Goal: Task Accomplishment & Management: Complete application form

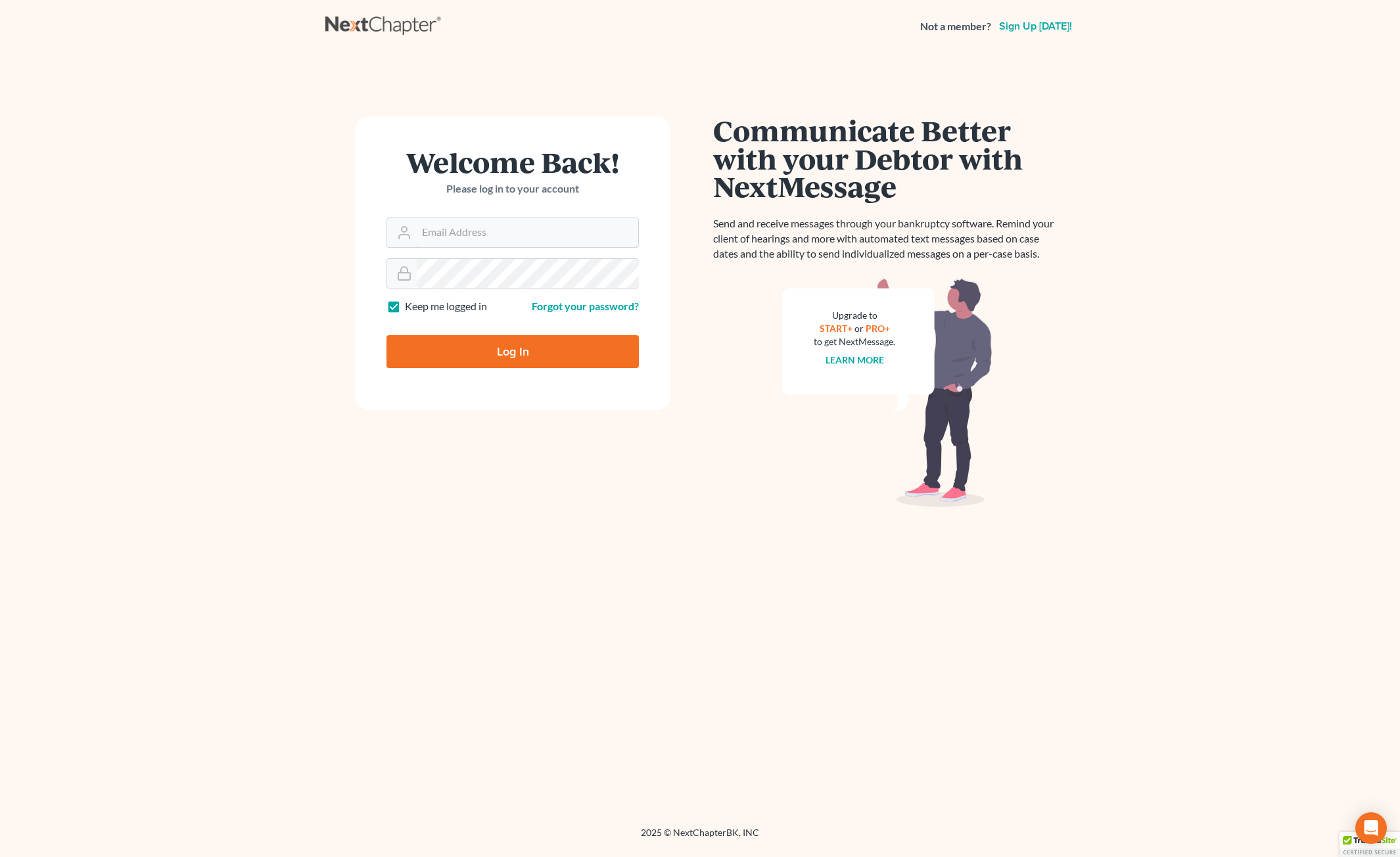
type input "Salvarado@wellerlegalgroup.com"
click at [512, 354] on input "Log In" at bounding box center [513, 352] width 252 height 33
type input "Thinking..."
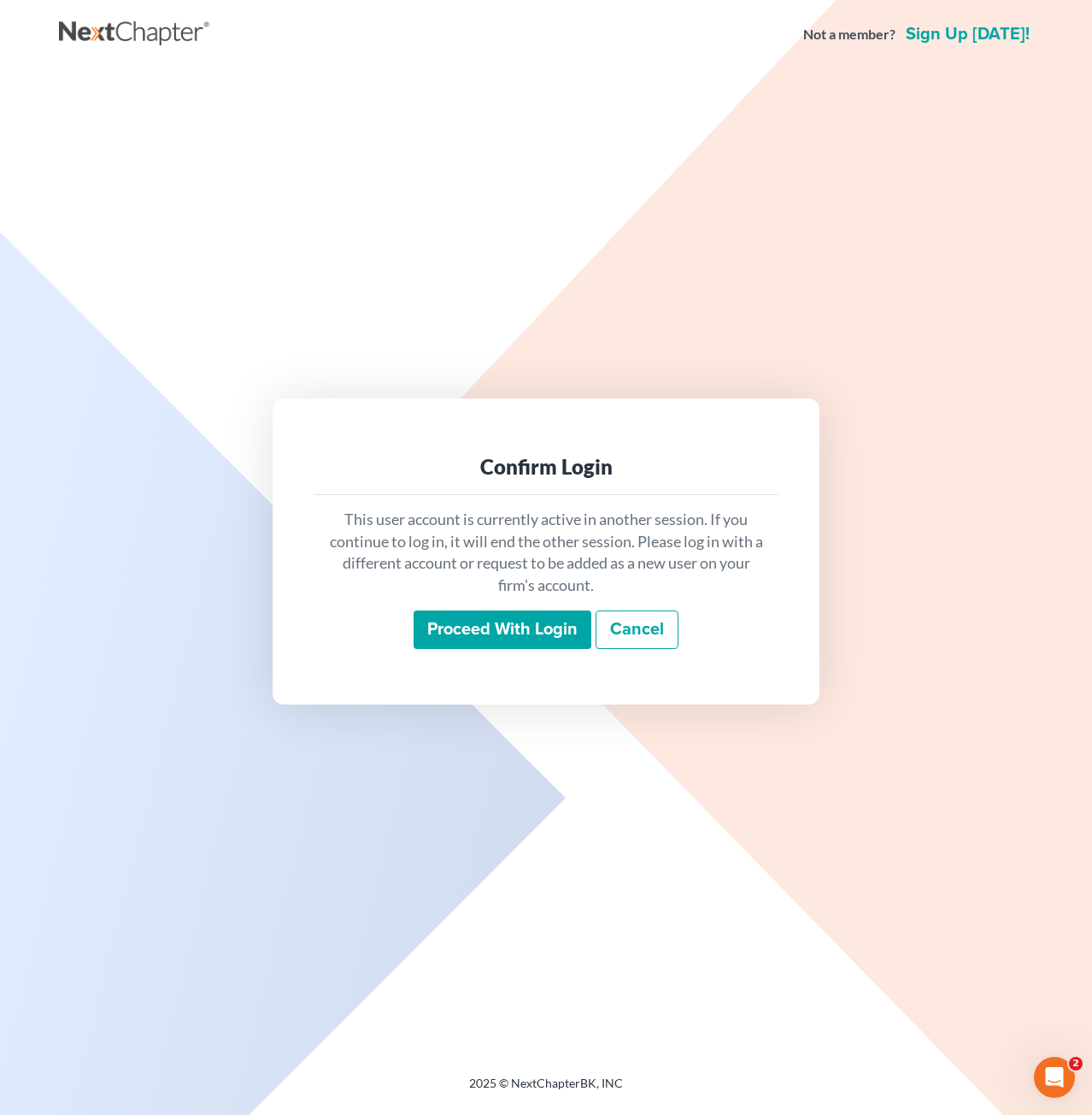
click at [502, 639] on input "Proceed with login" at bounding box center [502, 630] width 178 height 39
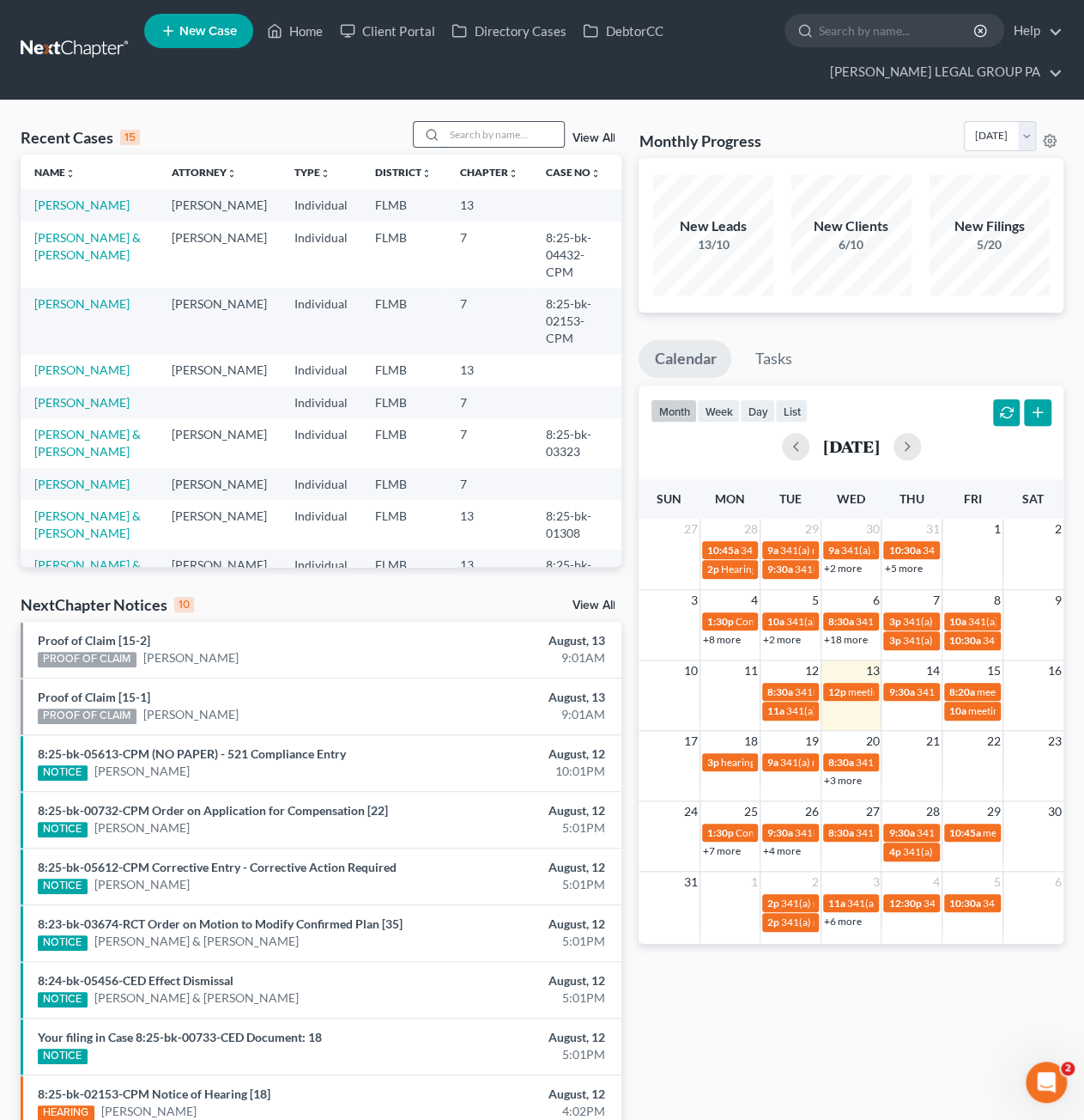
click at [485, 141] on input "search" at bounding box center [504, 134] width 120 height 25
type input "f"
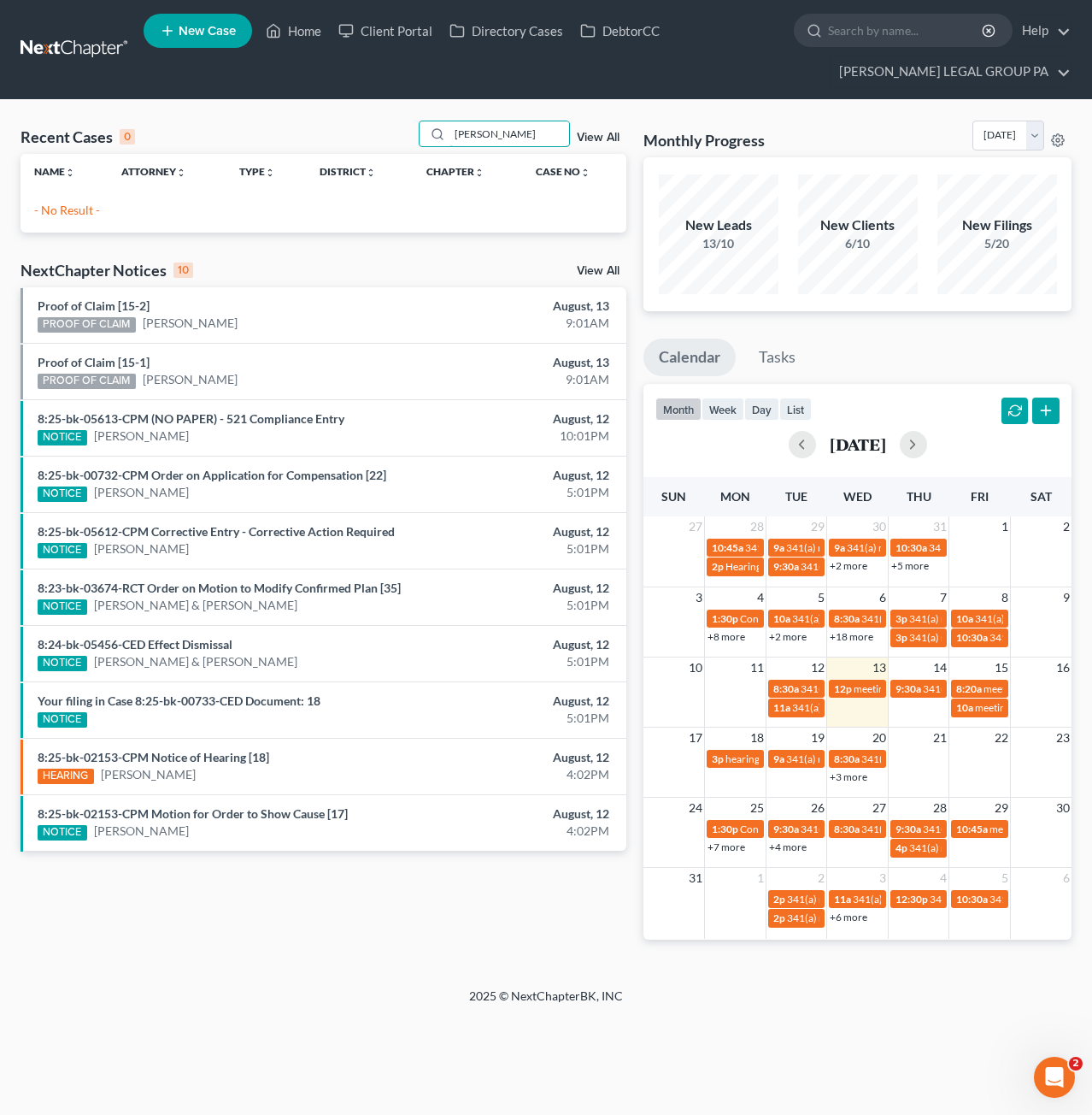
drag, startPoint x: 518, startPoint y: 135, endPoint x: 233, endPoint y: 122, distance: 285.3
click at [233, 122] on div "Recent Cases 0 gavin View All" at bounding box center [323, 138] width 606 height 33
type input "wendy"
click at [200, 25] on span "New Case" at bounding box center [207, 30] width 57 height 13
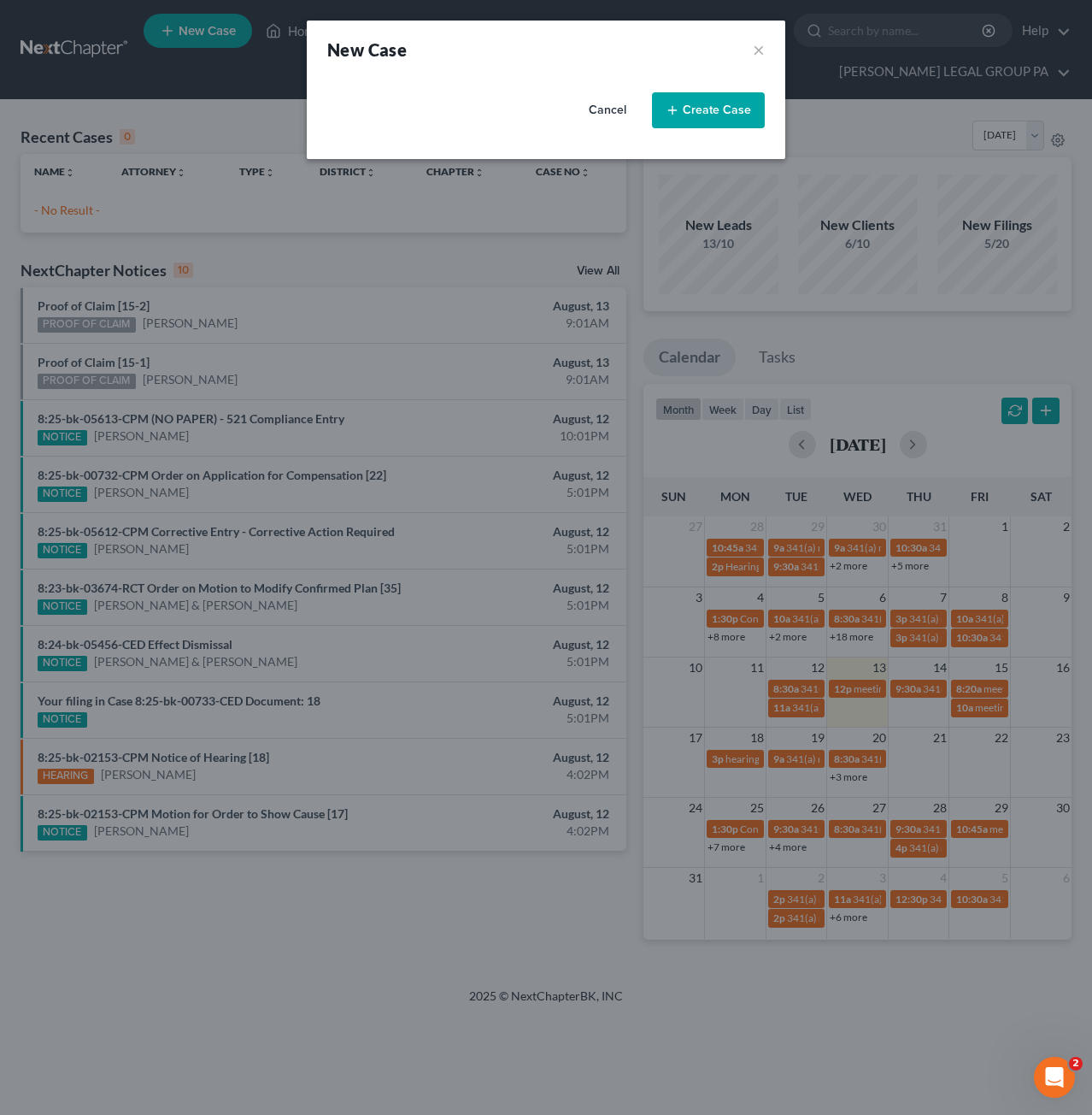
select select "15"
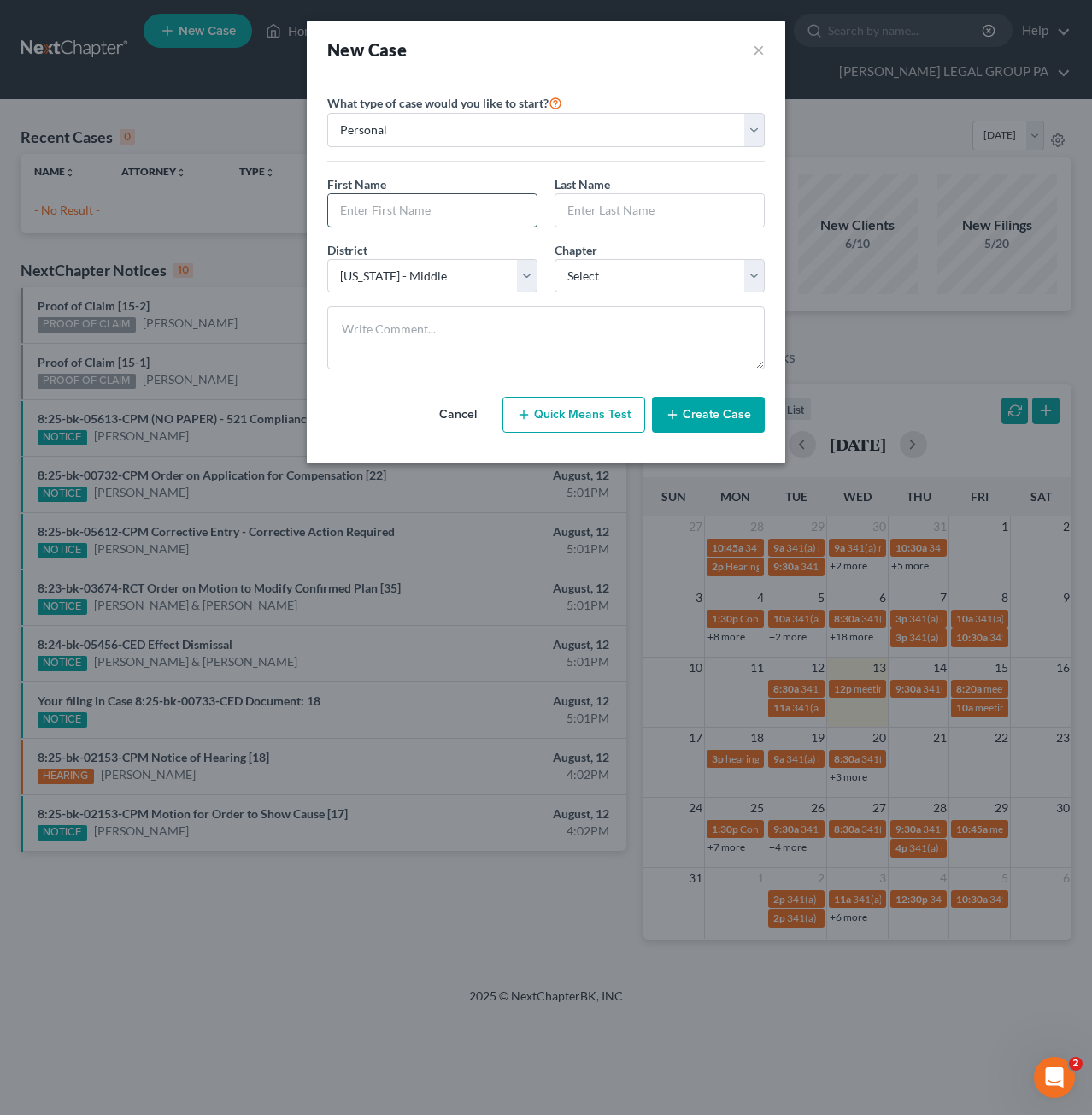
click at [393, 208] on input "text" at bounding box center [432, 210] width 208 height 32
type input "Wendy"
type input "g"
type input "Gavin"
drag, startPoint x: 624, startPoint y: 278, endPoint x: 625, endPoint y: 287, distance: 9.1
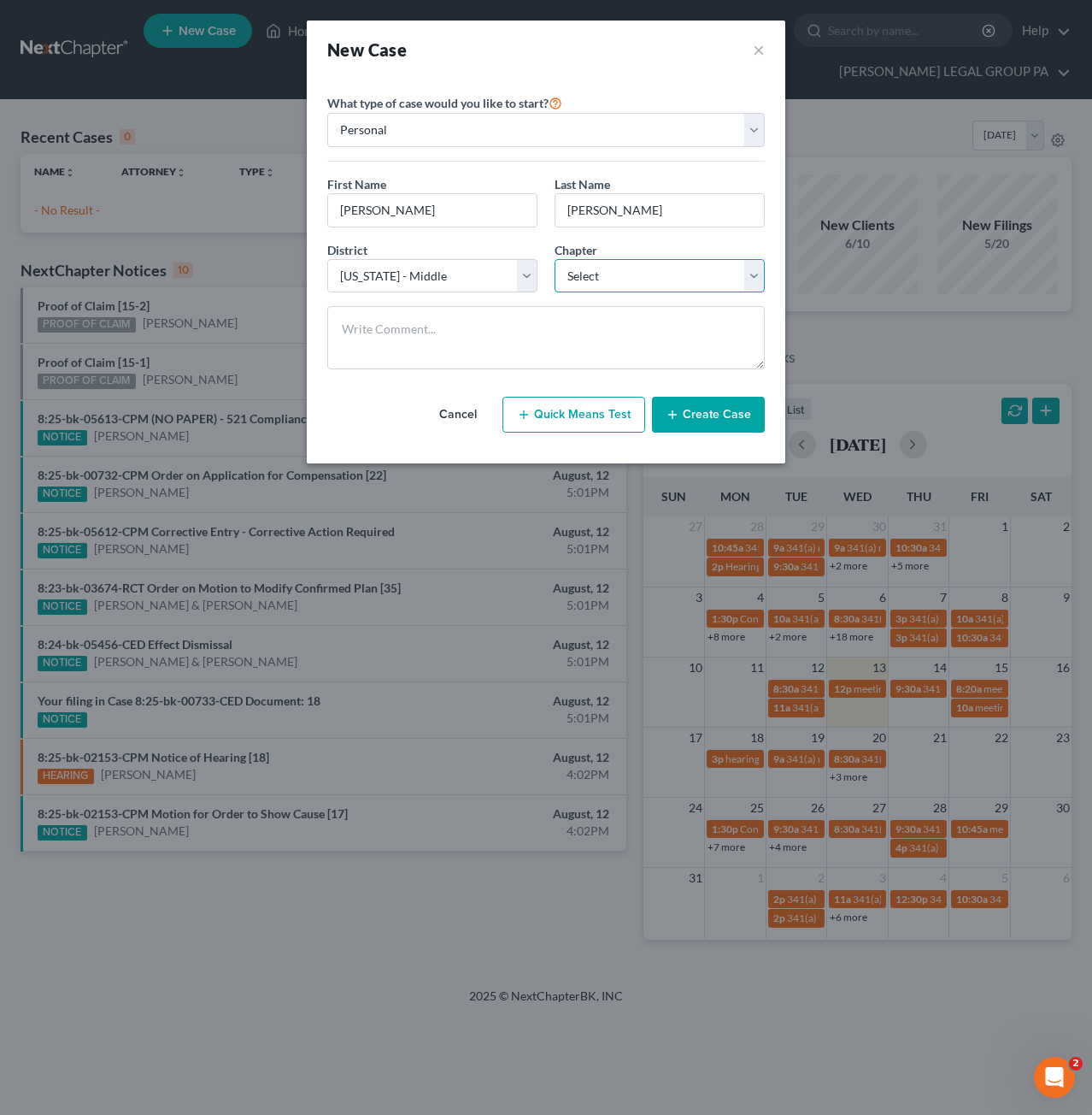
click at [624, 278] on select "Select 7 11 12 13" at bounding box center [660, 276] width 210 height 34
select select "0"
click at [555, 259] on select "Select 7 11 12 13" at bounding box center [660, 276] width 210 height 34
click at [695, 419] on button "Create Case" at bounding box center [708, 415] width 113 height 36
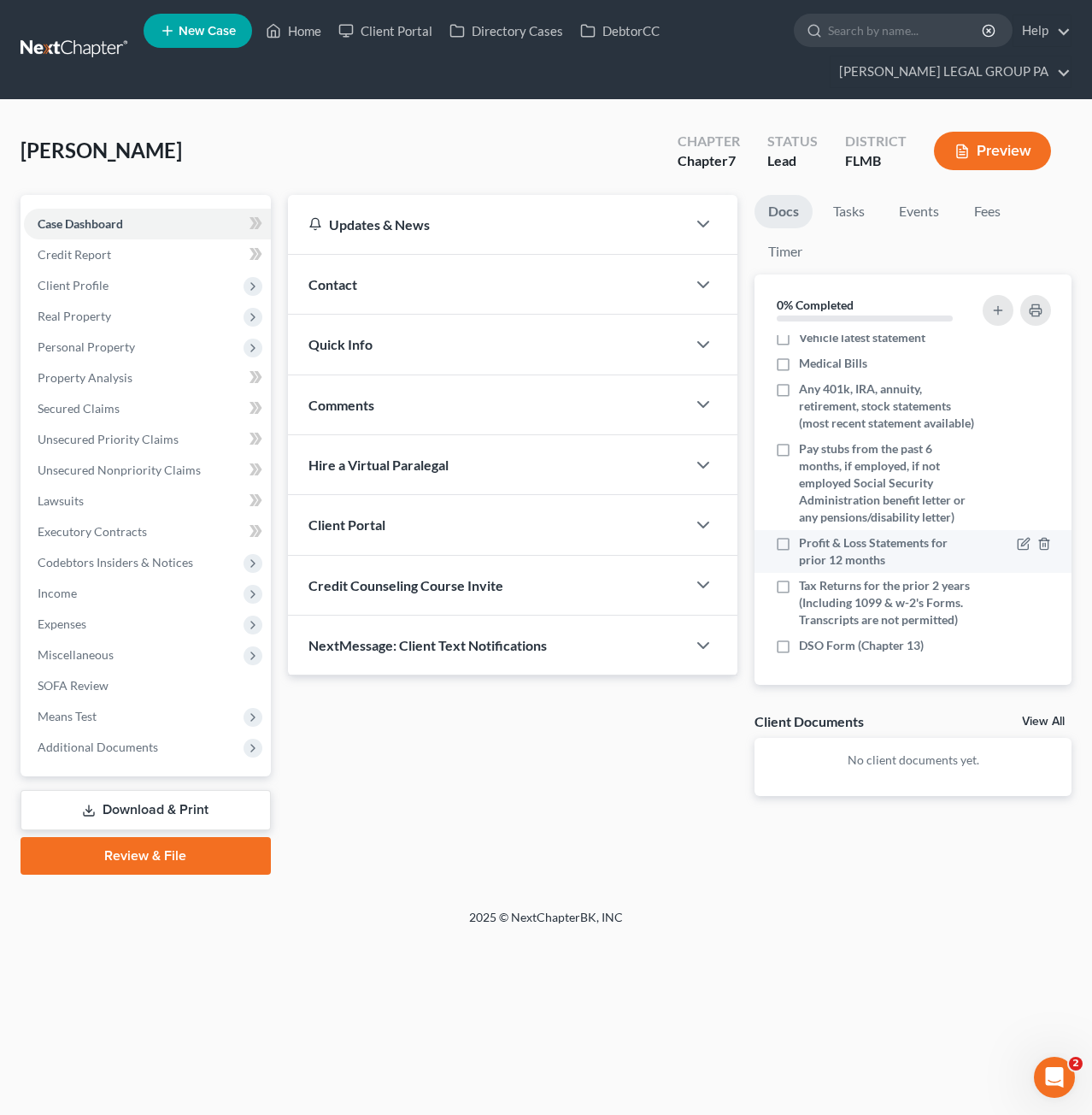
scroll to position [318, 0]
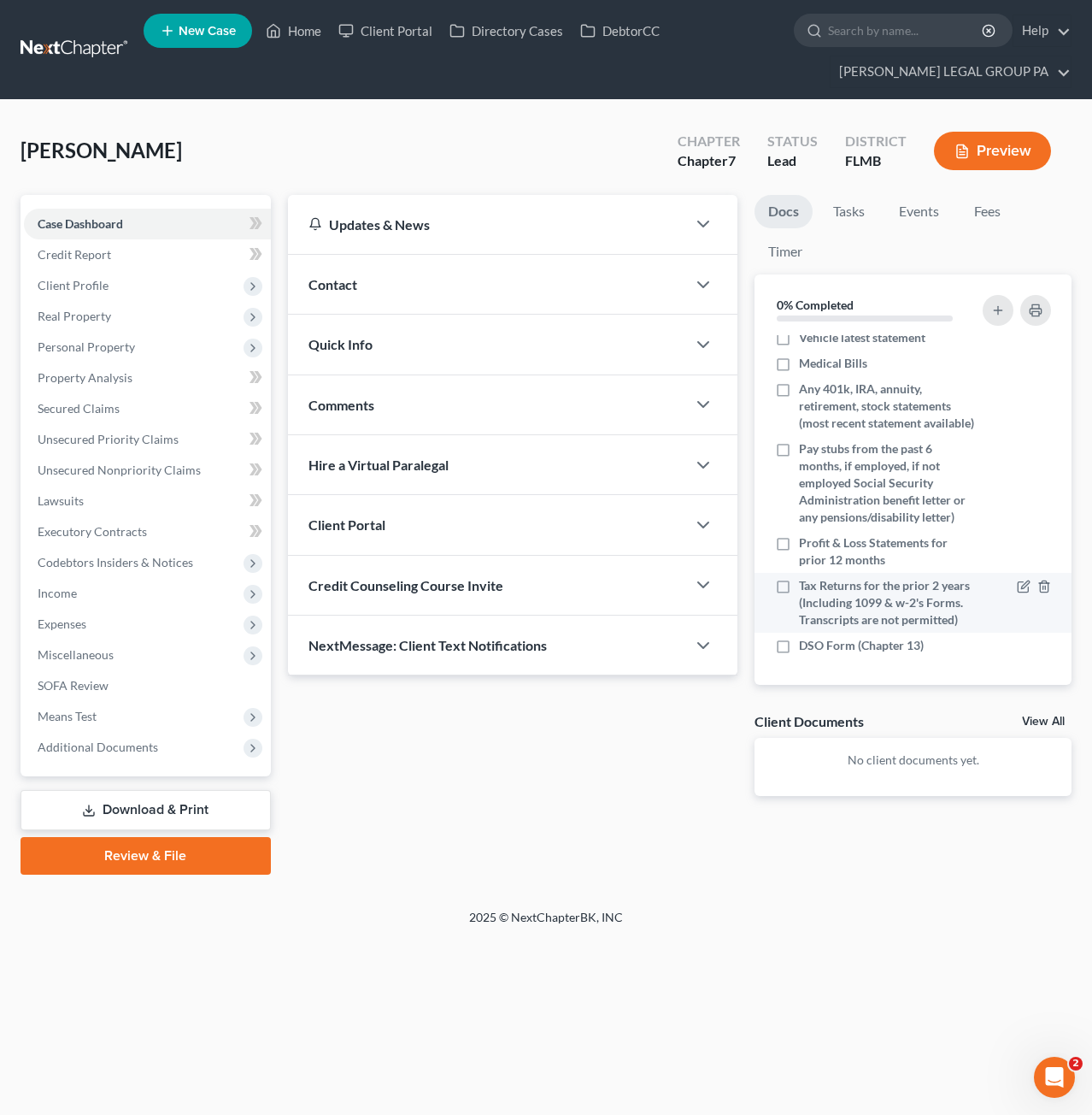
click at [799, 577] on label "Tax Returns for the prior 2 years (Including 1099 & w-2's Forms. Transcripts ar…" at bounding box center [889, 602] width 179 height 51
click at [806, 577] on input "Tax Returns for the prior 2 years (Including 1099 & w-2's Forms. Transcripts ar…" at bounding box center [811, 582] width 11 height 11
checkbox input "true"
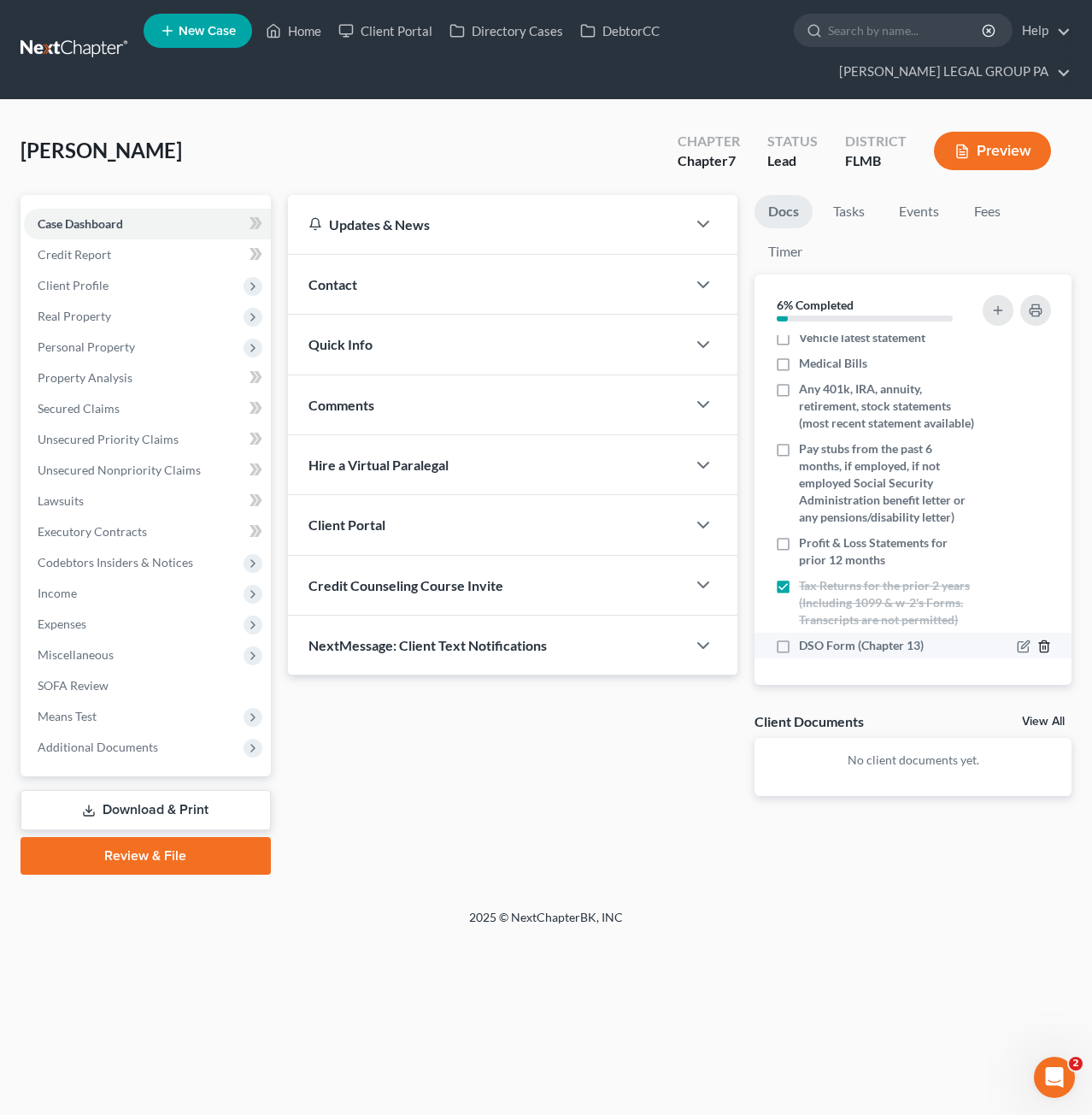
click at [1038, 641] on icon "button" at bounding box center [1045, 646] width 14 height 14
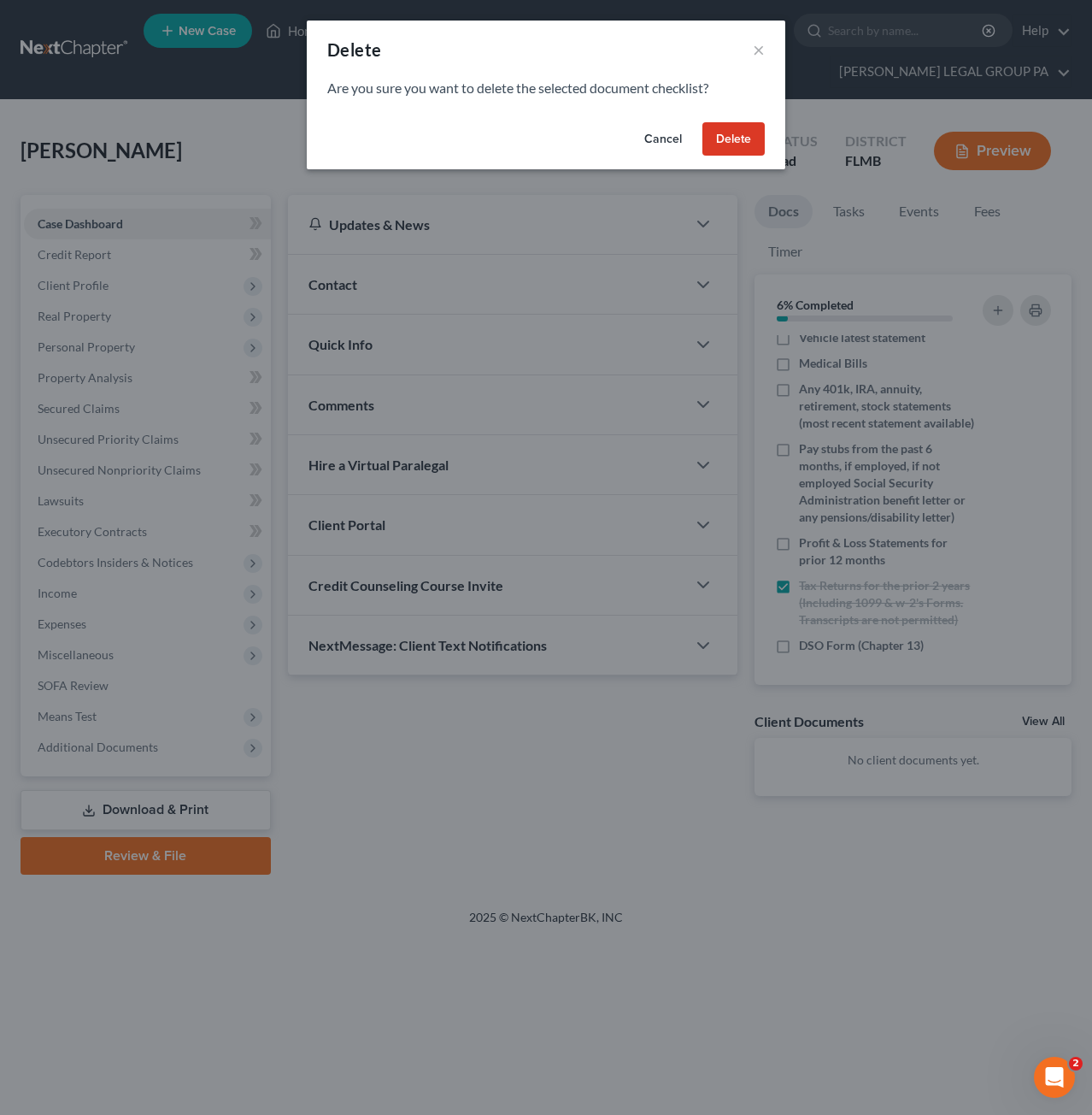
click at [727, 137] on button "Delete" at bounding box center [734, 139] width 63 height 34
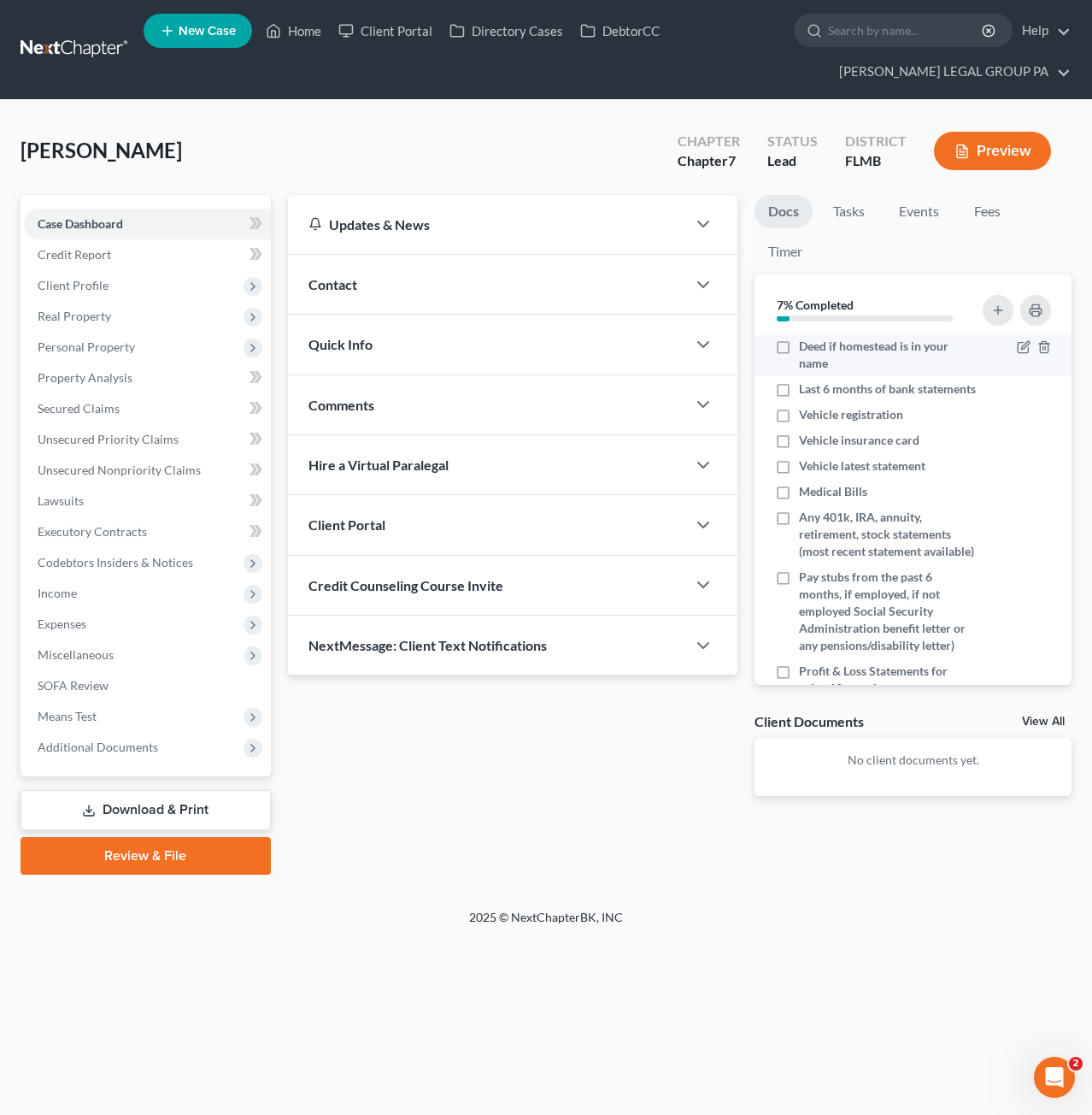
scroll to position [0, 0]
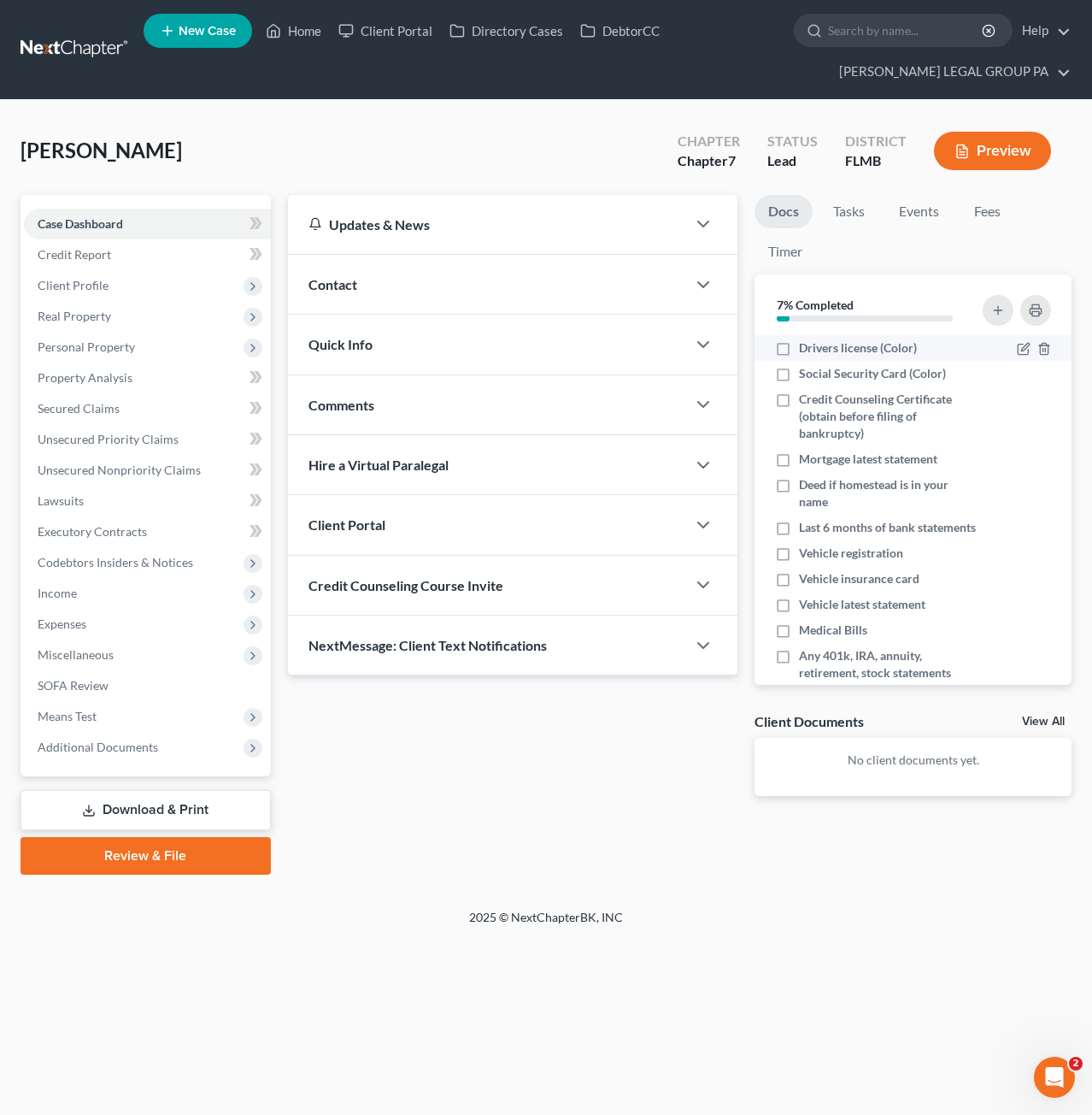
click at [799, 341] on label "Drivers license (Color)" at bounding box center [858, 348] width 118 height 17
click at [806, 341] on input "Drivers license (Color)" at bounding box center [811, 345] width 11 height 11
checkbox input "true"
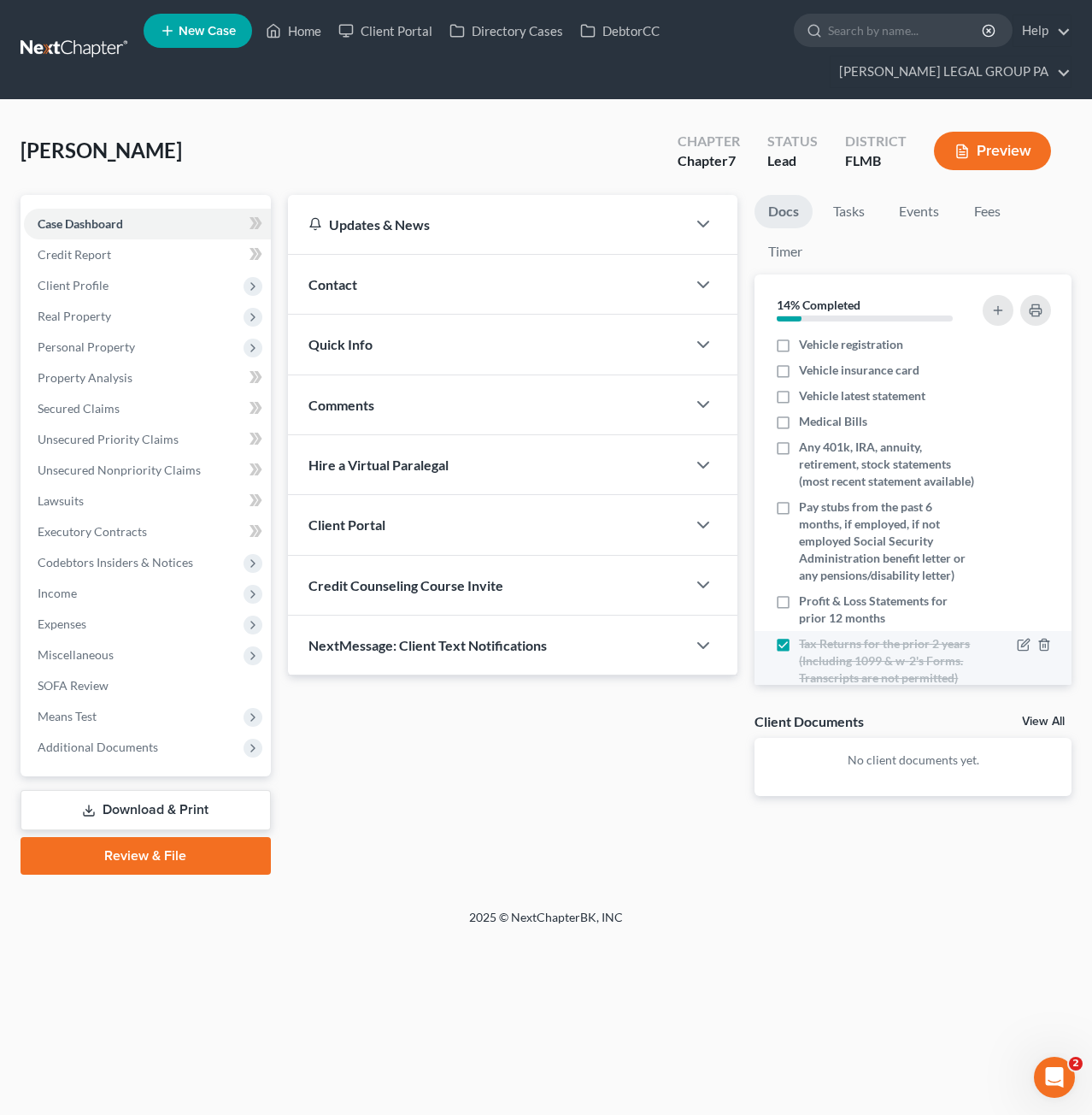
scroll to position [293, 0]
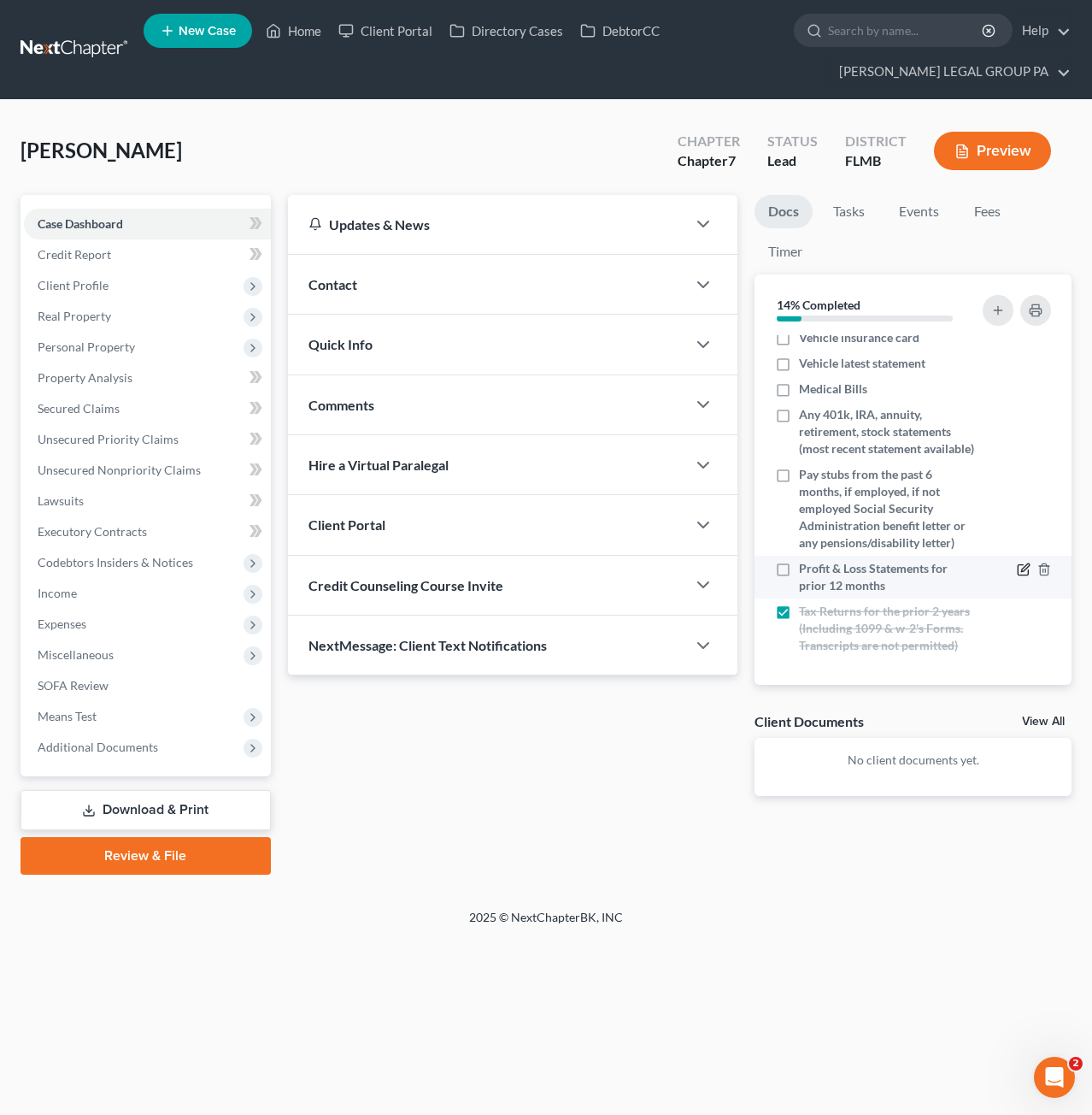
click at [1017, 563] on icon "button" at bounding box center [1024, 570] width 14 height 14
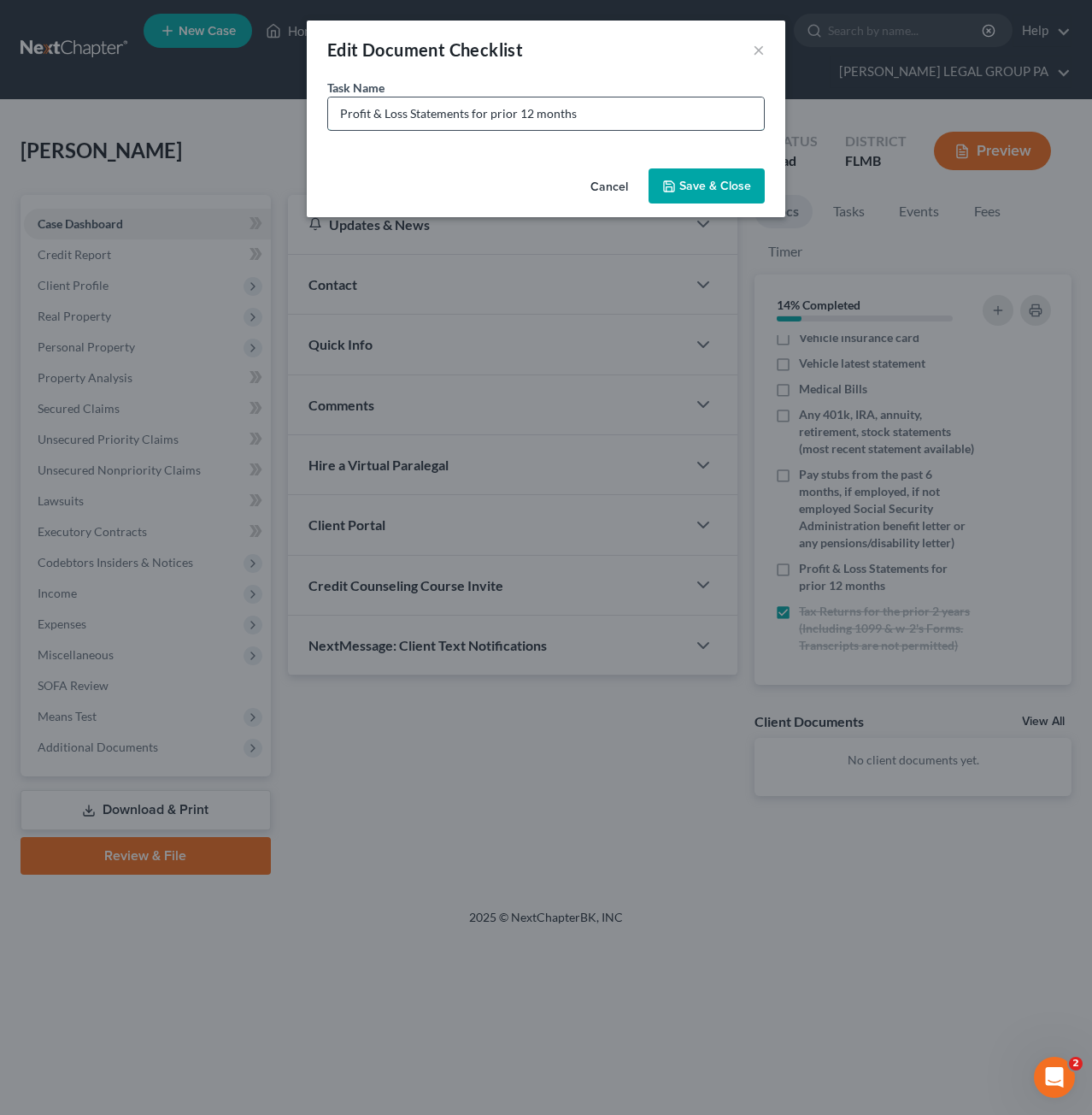
drag, startPoint x: 577, startPoint y: 109, endPoint x: 518, endPoint y: 110, distance: 59.0
click at [518, 110] on input "Profit & Loss Statements for prior 12 months" at bounding box center [546, 113] width 436 height 32
type input "Profit & Loss Statements for prior 6 months"
click at [753, 185] on button "Save & Close" at bounding box center [707, 186] width 116 height 36
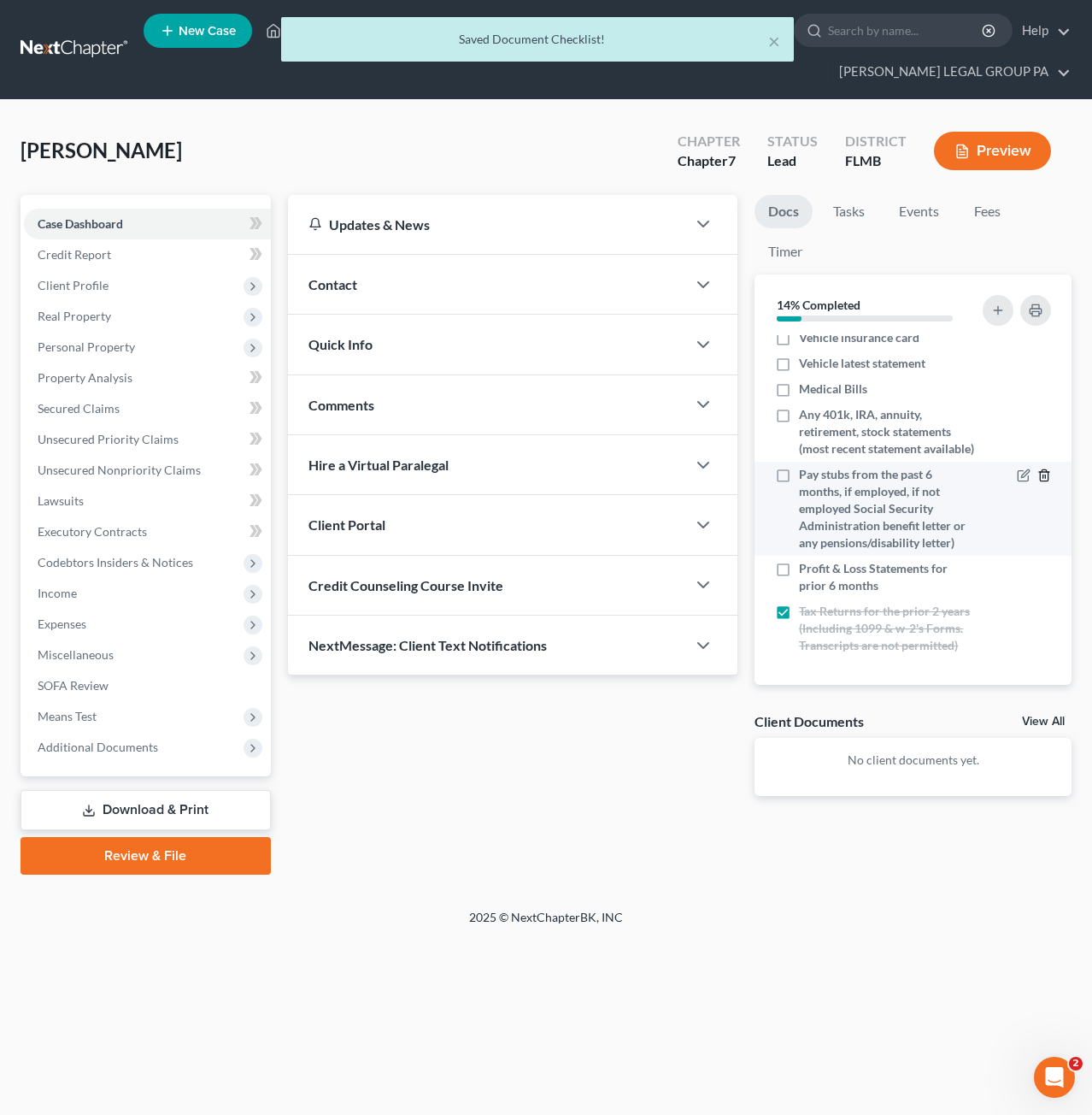
click at [1040, 471] on icon "button" at bounding box center [1044, 475] width 8 height 11
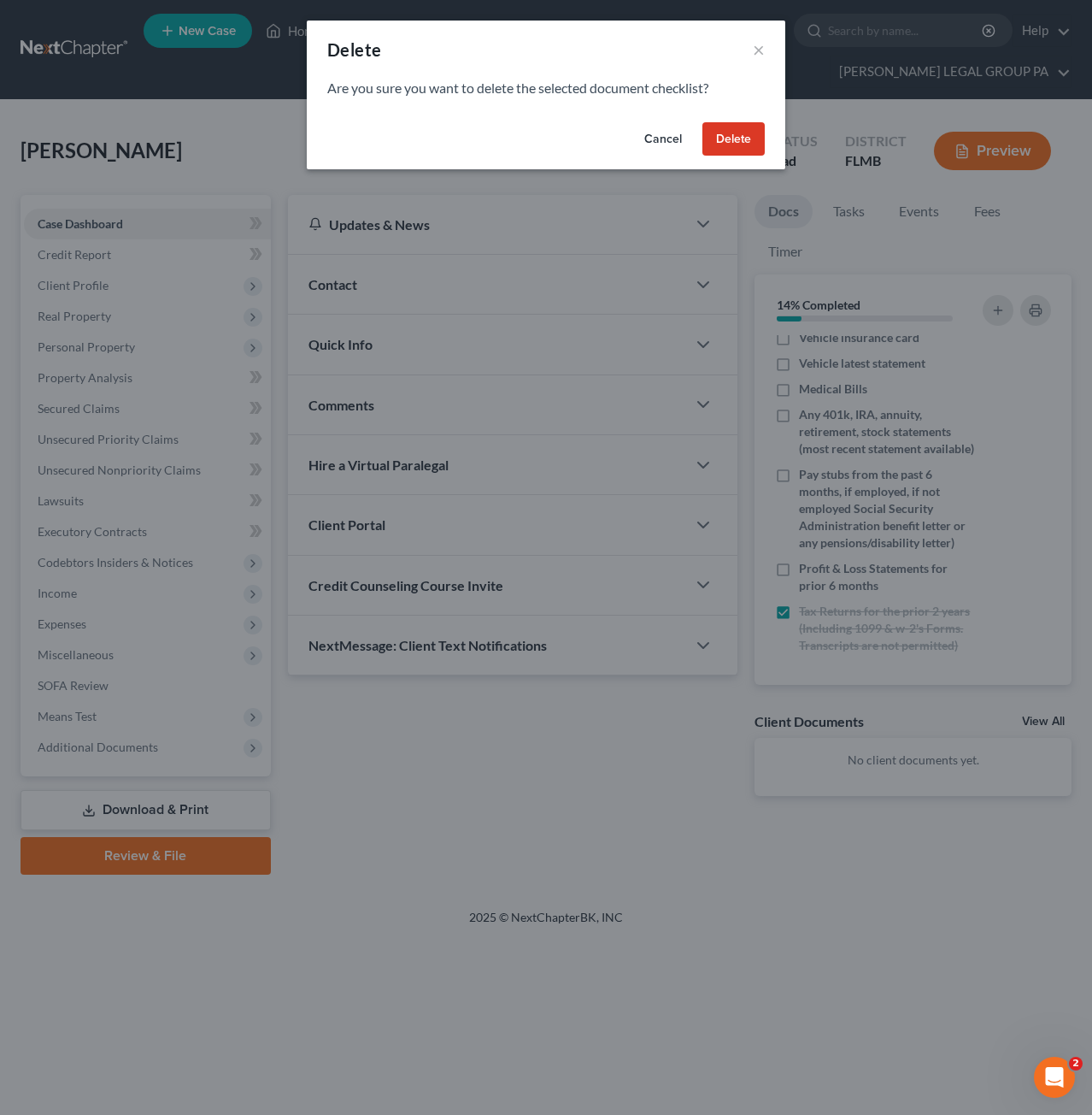
click at [740, 130] on button "Delete" at bounding box center [734, 139] width 63 height 34
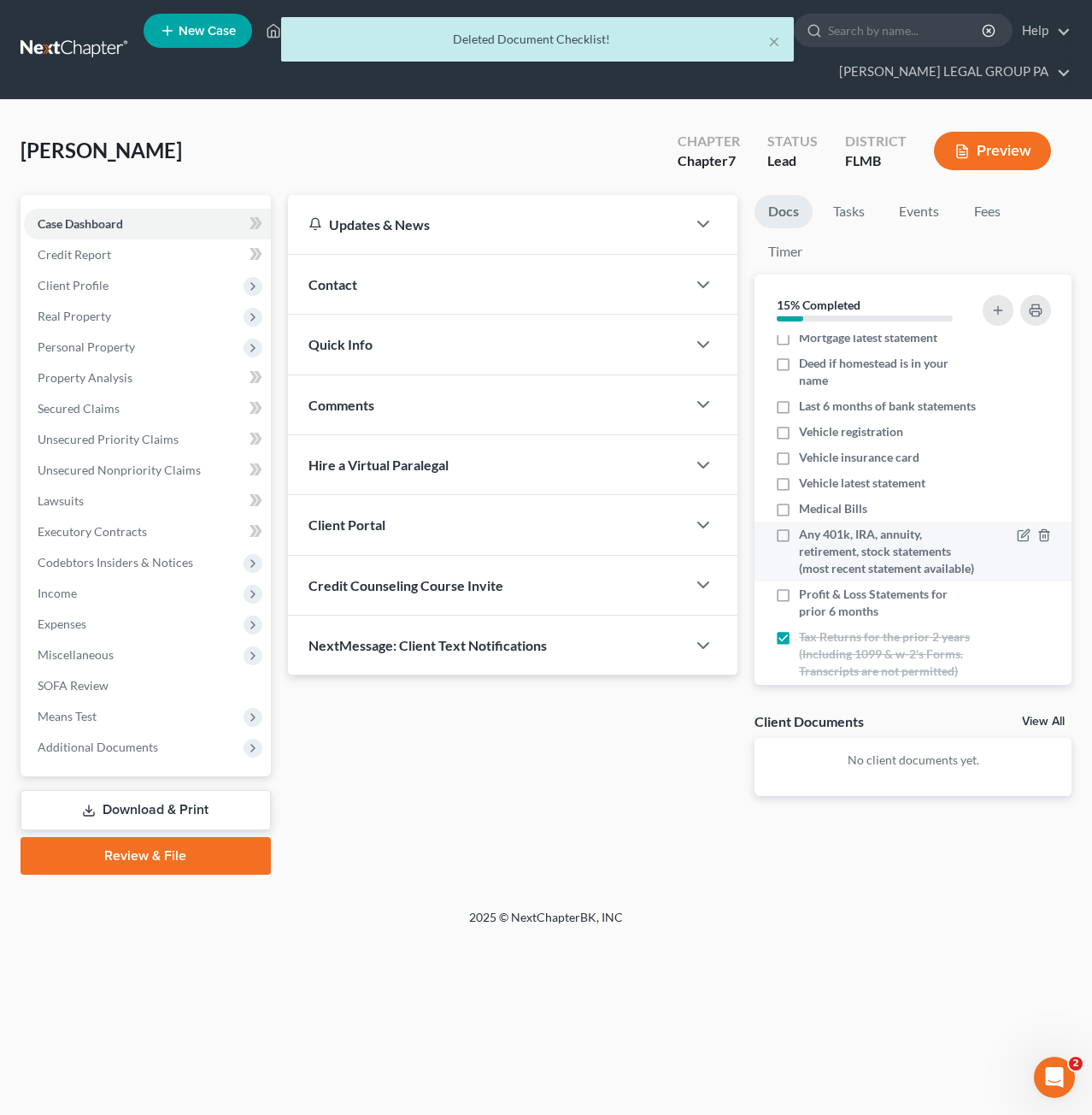
scroll to position [0, 0]
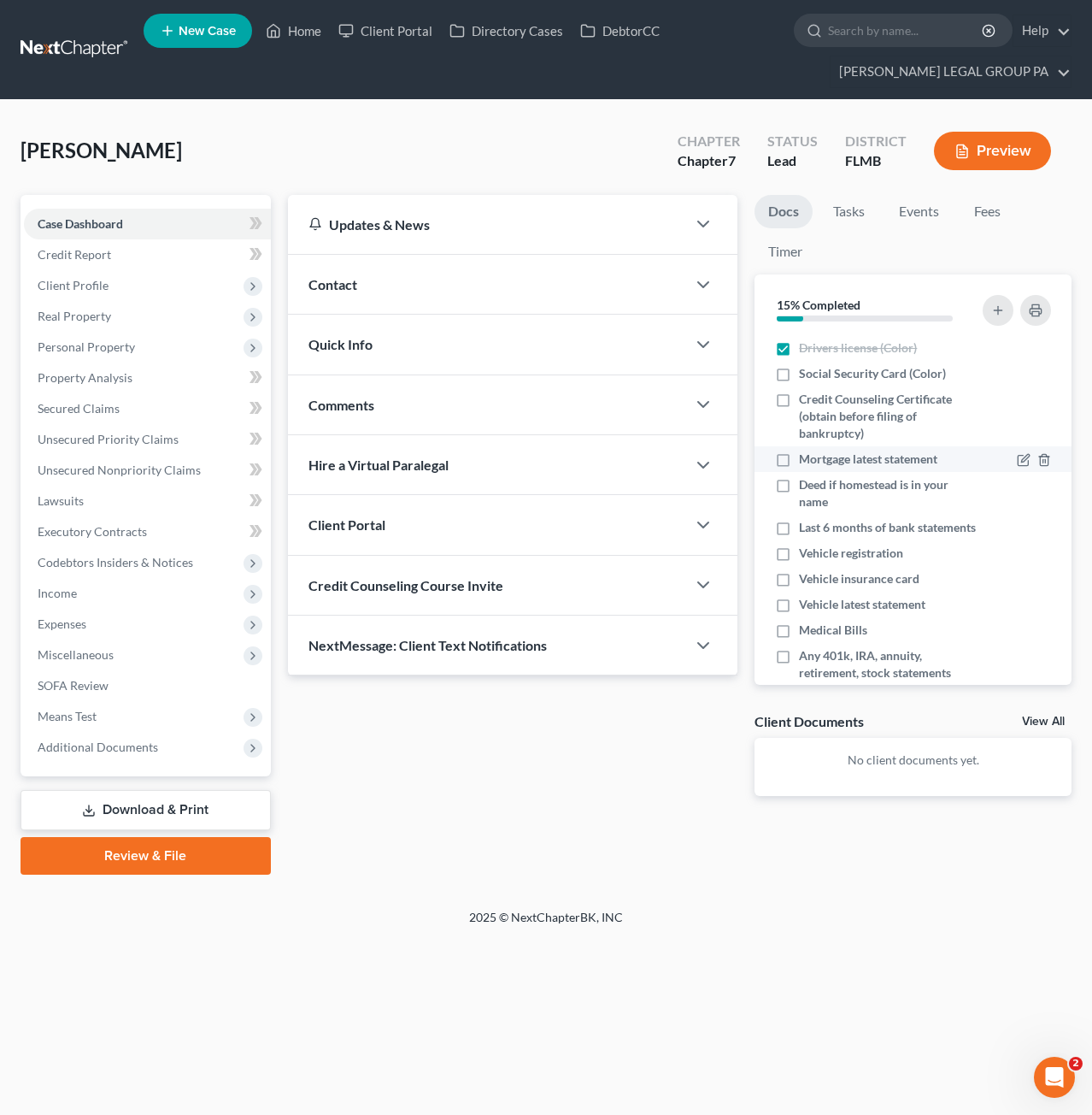
drag, startPoint x: 782, startPoint y: 454, endPoint x: 768, endPoint y: 451, distance: 14.3
click at [799, 454] on label "Mortgage latest statement" at bounding box center [868, 459] width 138 height 17
click at [806, 454] on input "Mortgage latest statement" at bounding box center [811, 456] width 11 height 11
checkbox input "true"
click at [799, 479] on label "Deed if homestead is in your name" at bounding box center [889, 493] width 179 height 34
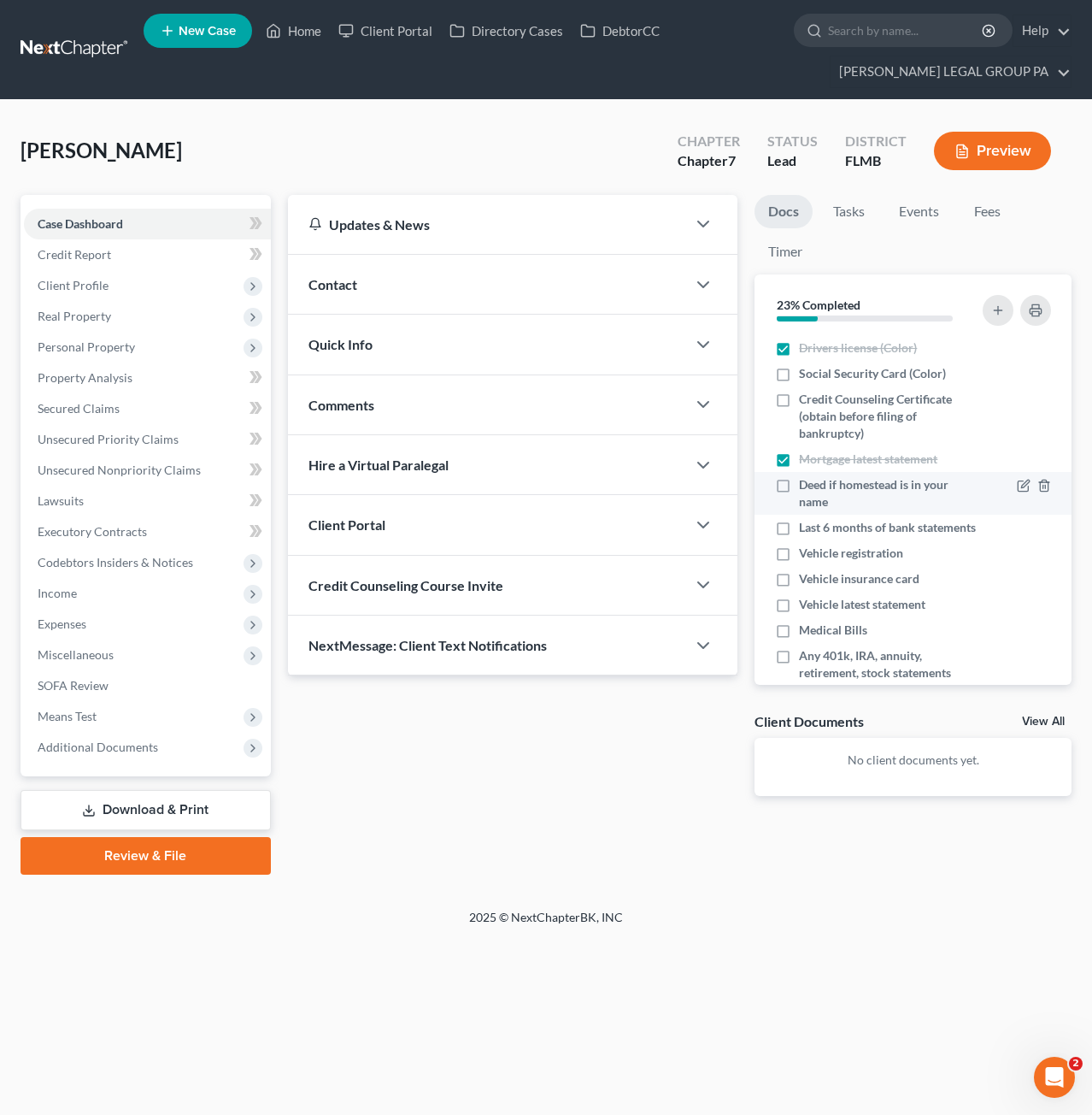
click at [806, 479] on input "Deed if homestead is in your name" at bounding box center [811, 481] width 11 height 11
checkbox input "true"
click at [1038, 458] on icon "button" at bounding box center [1045, 460] width 14 height 14
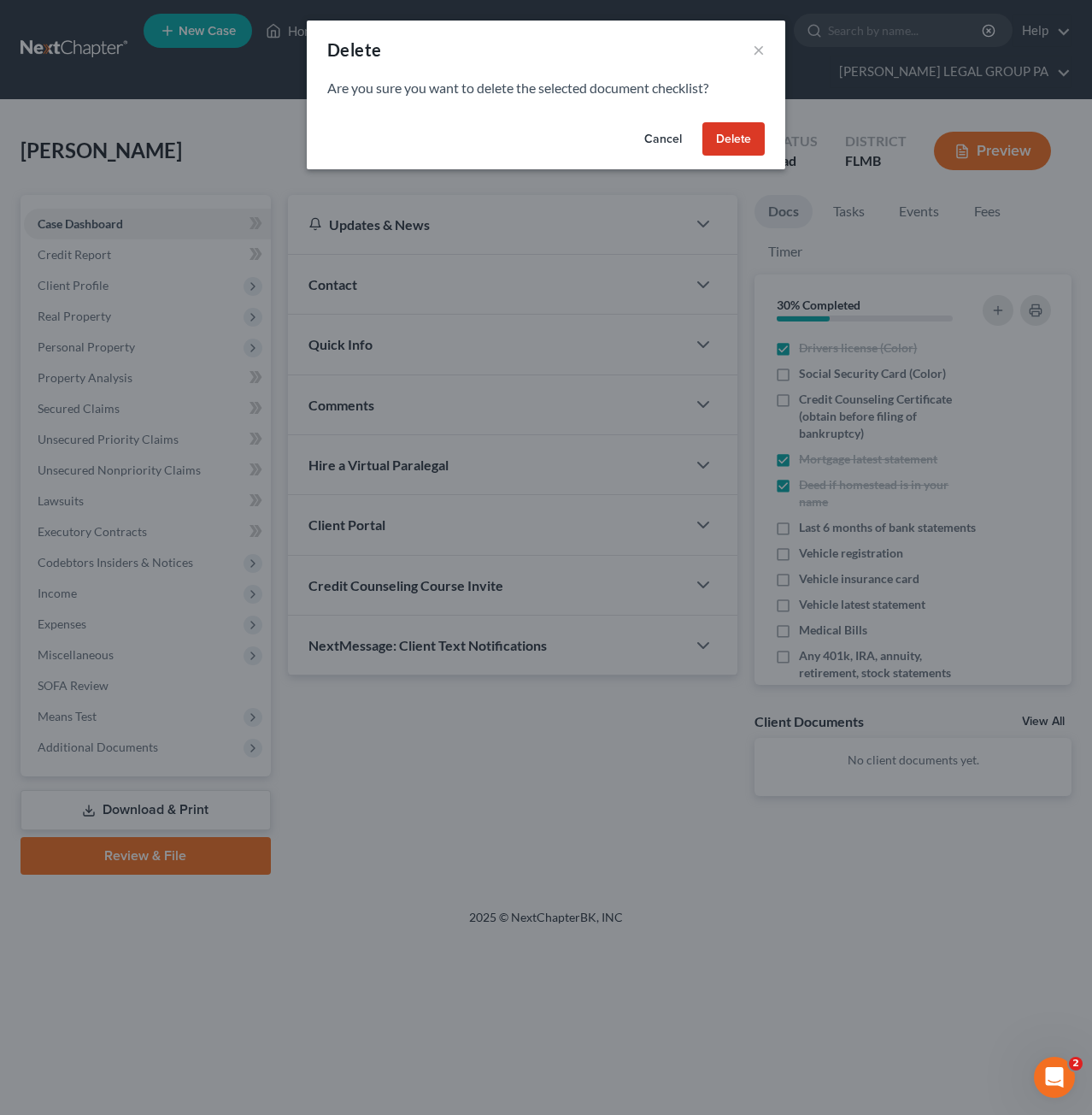
click at [756, 138] on button "Delete" at bounding box center [734, 139] width 63 height 34
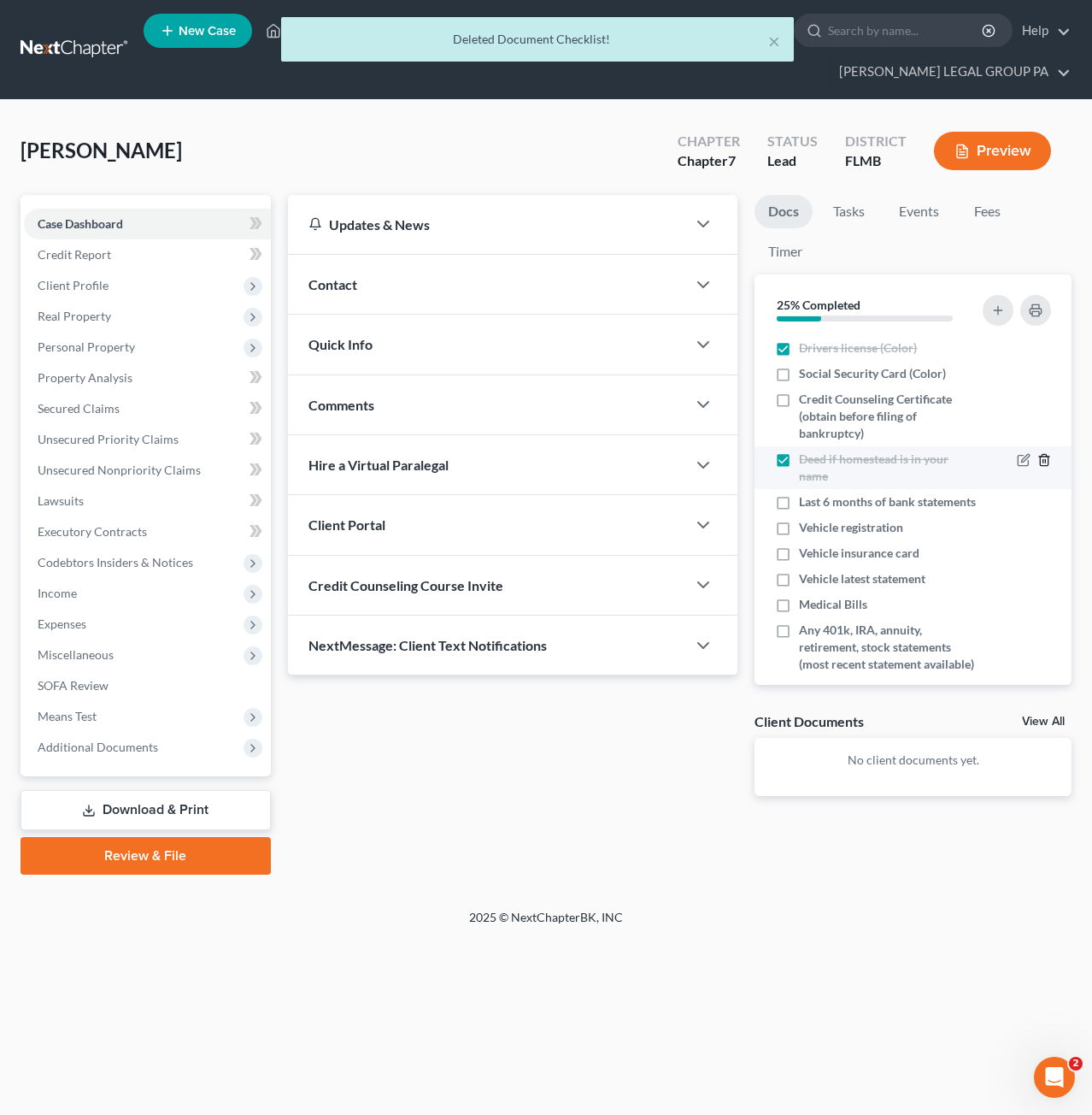
click at [1040, 456] on icon "button" at bounding box center [1044, 460] width 8 height 11
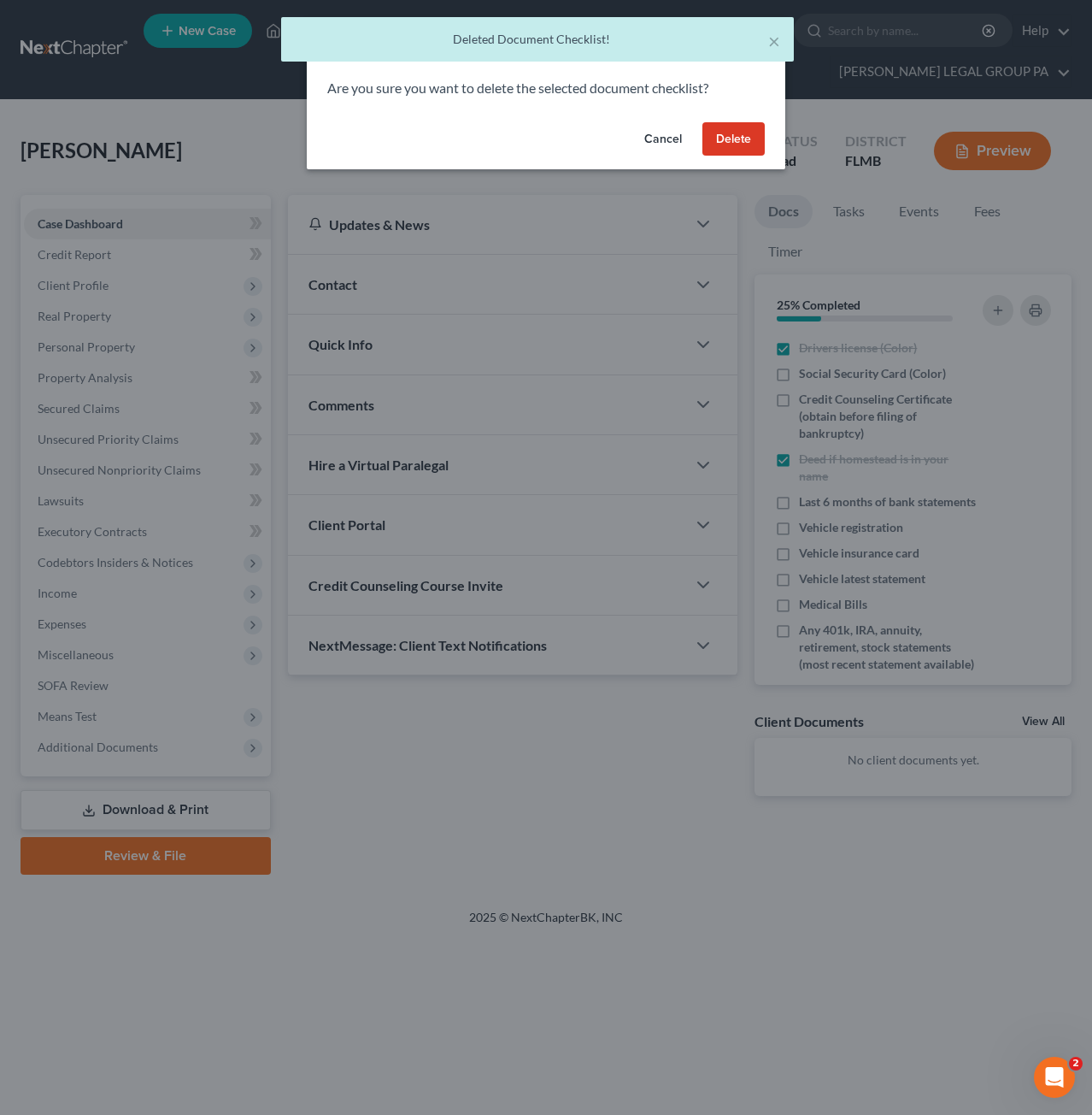
click at [717, 137] on button "Delete" at bounding box center [734, 139] width 63 height 34
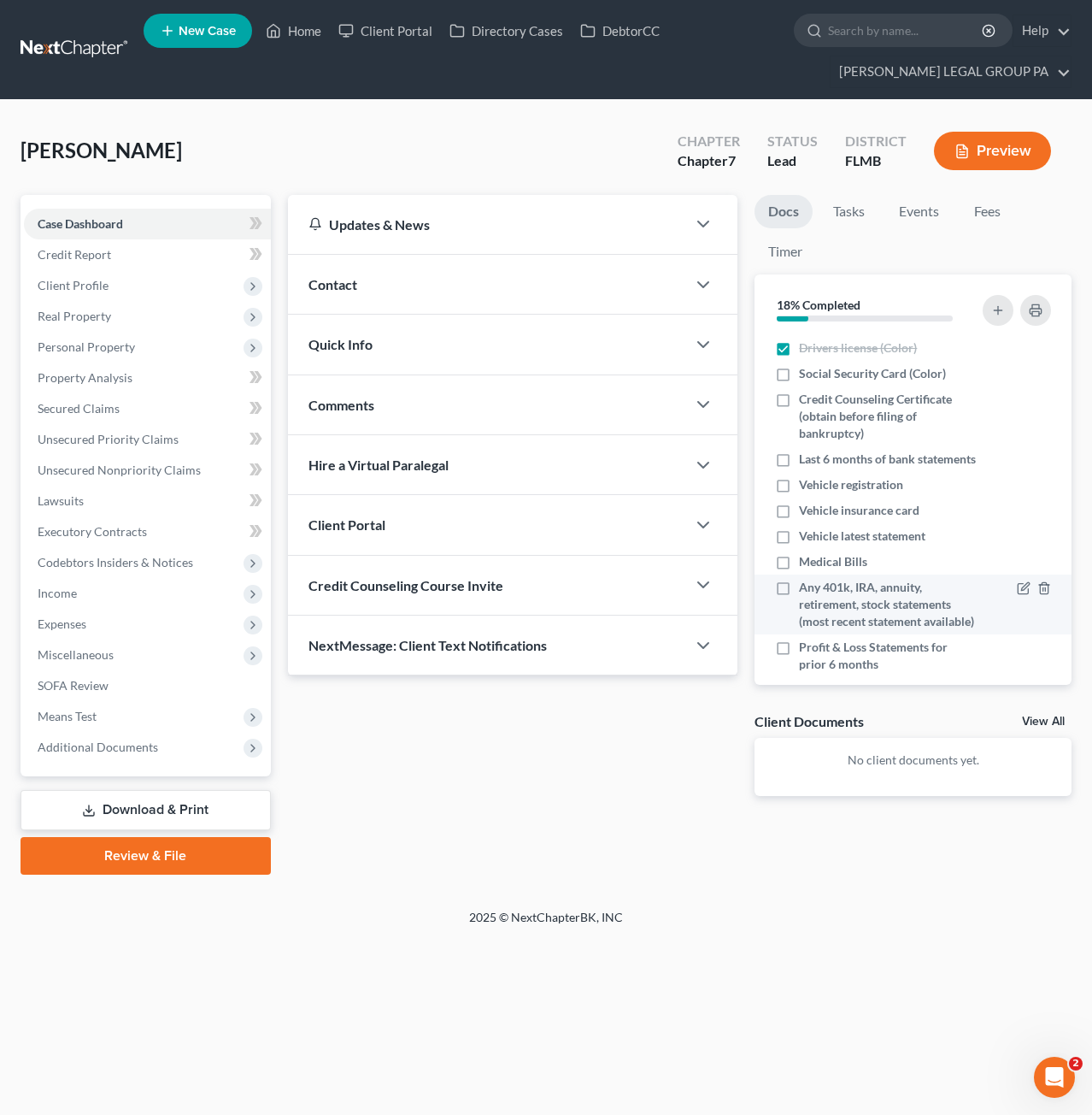
click at [799, 602] on label "Any 401k, IRA, annuity, retirement, stock statements (most recent statement ava…" at bounding box center [889, 604] width 179 height 51
click at [806, 590] on input "Any 401k, IRA, annuity, retirement, stock statements (most recent statement ava…" at bounding box center [811, 584] width 11 height 11
checkbox input "true"
click at [1038, 595] on icon "button" at bounding box center [1045, 588] width 14 height 14
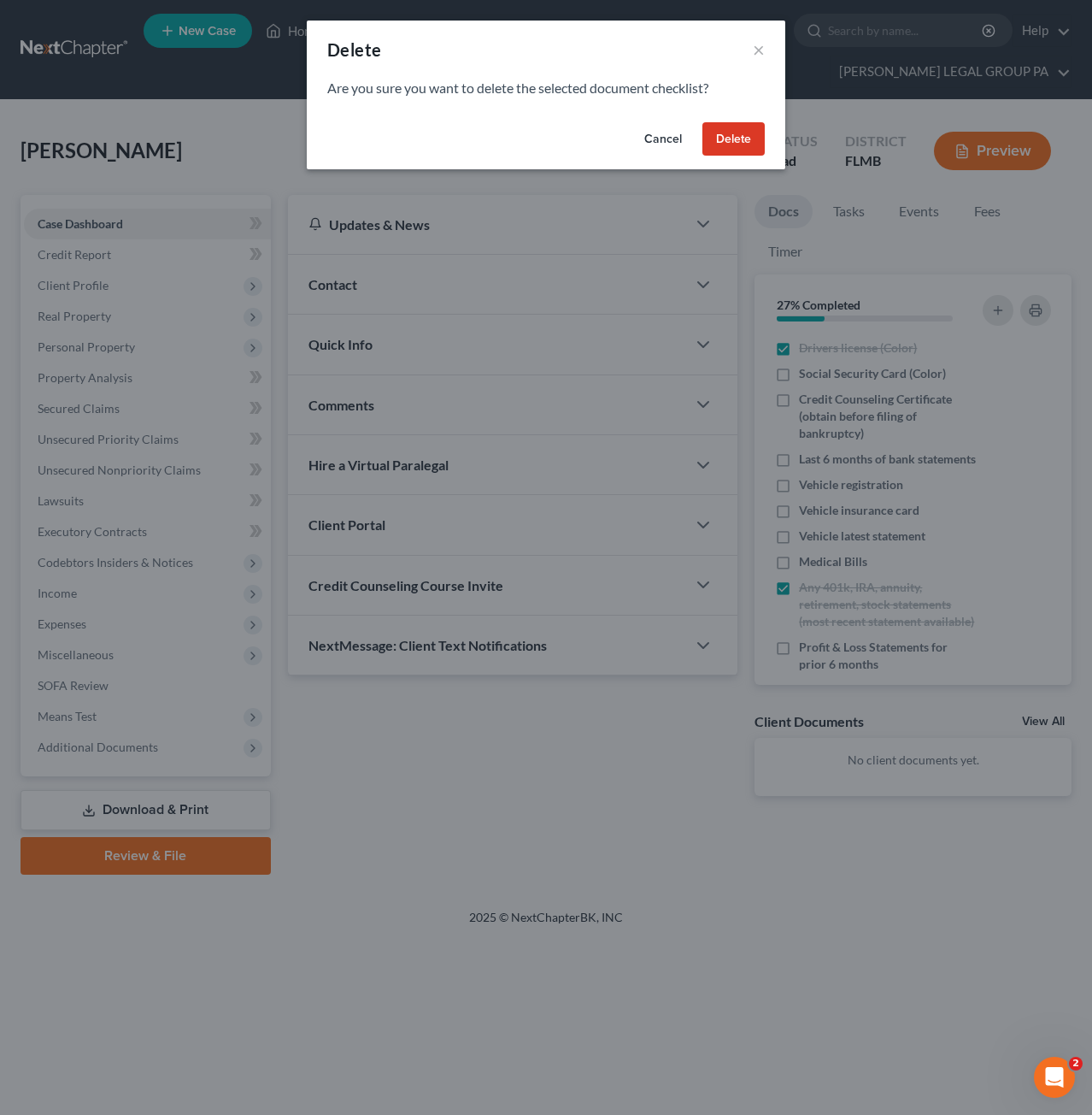
click at [753, 148] on button "Delete" at bounding box center [734, 139] width 63 height 34
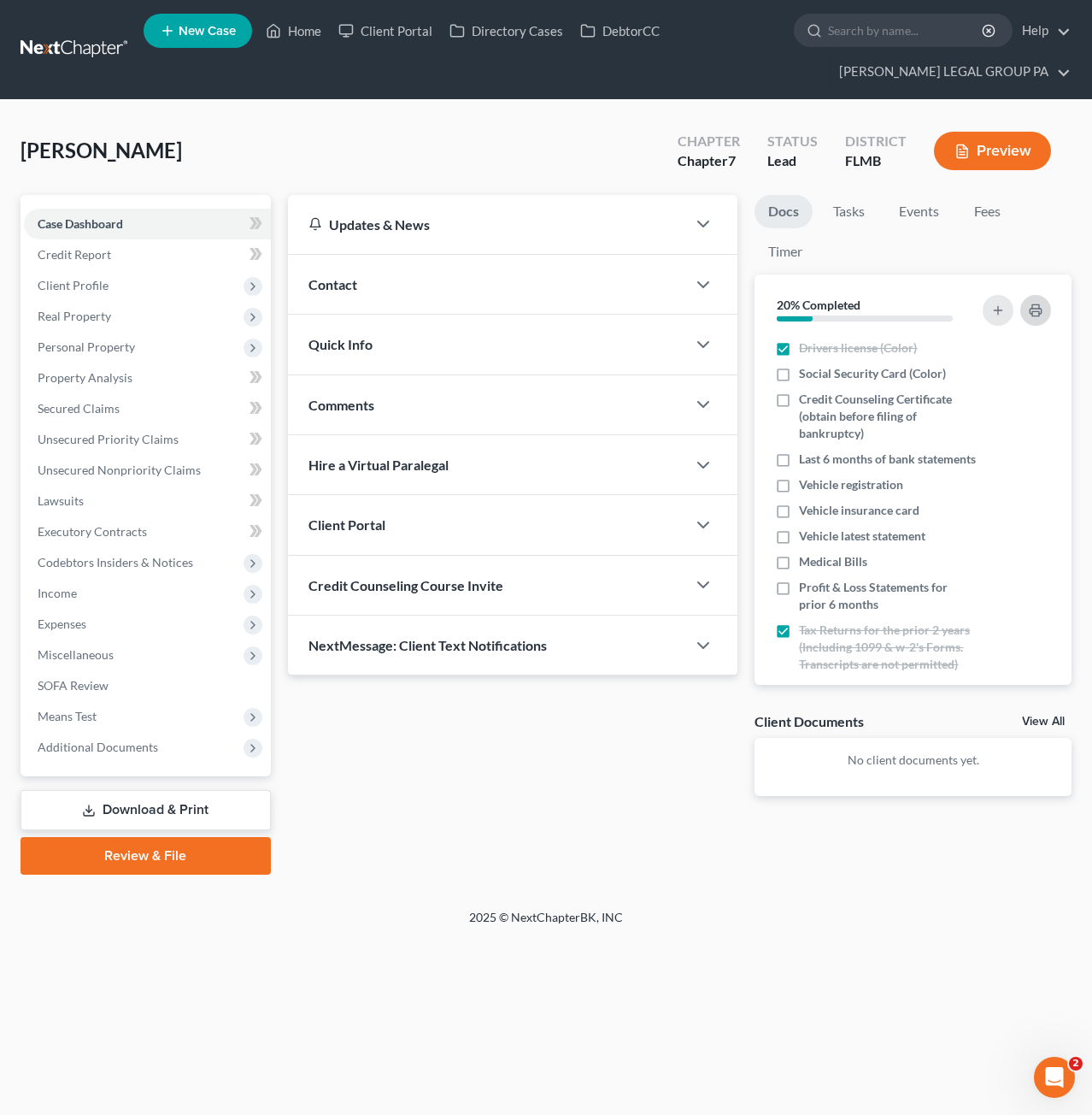
click at [1036, 308] on icon "button" at bounding box center [1036, 310] width 14 height 14
click at [799, 459] on label "Last 6 months of bank statements" at bounding box center [888, 459] width 177 height 17
click at [806, 459] on input "Last 6 months of bank statements" at bounding box center [811, 456] width 11 height 11
checkbox input "true"
click at [1038, 299] on button "button" at bounding box center [1035, 309] width 30 height 30
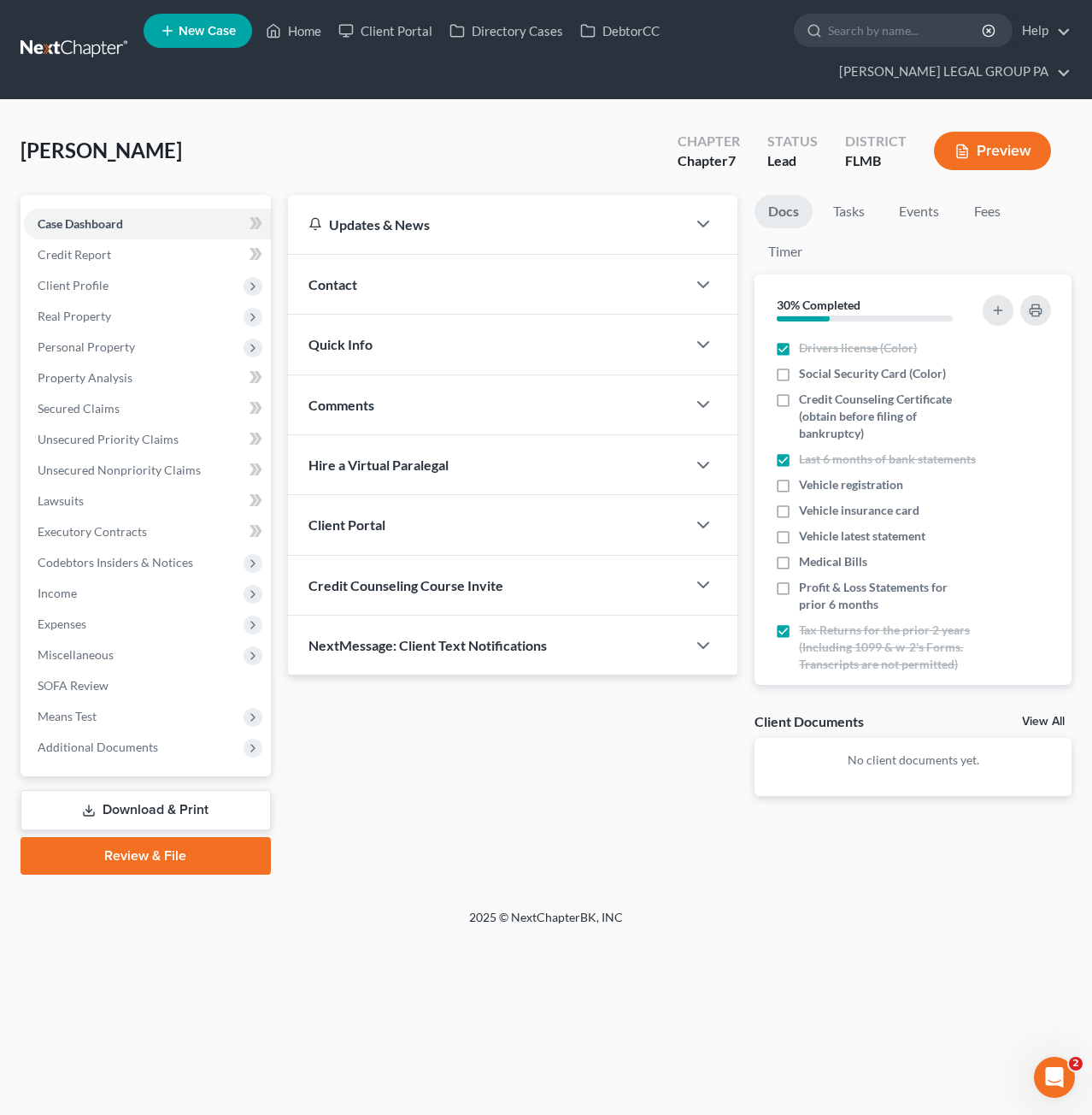
drag, startPoint x: 755, startPoint y: 976, endPoint x: 732, endPoint y: 957, distance: 29.8
click at [755, 976] on div "Home New Case Client Portal Directory Cases DebtorCC WELLER LEGAL GROUP PA salv…" at bounding box center [546, 557] width 1092 height 1115
click at [91, 343] on span "Personal Property" at bounding box center [85, 347] width 97 height 15
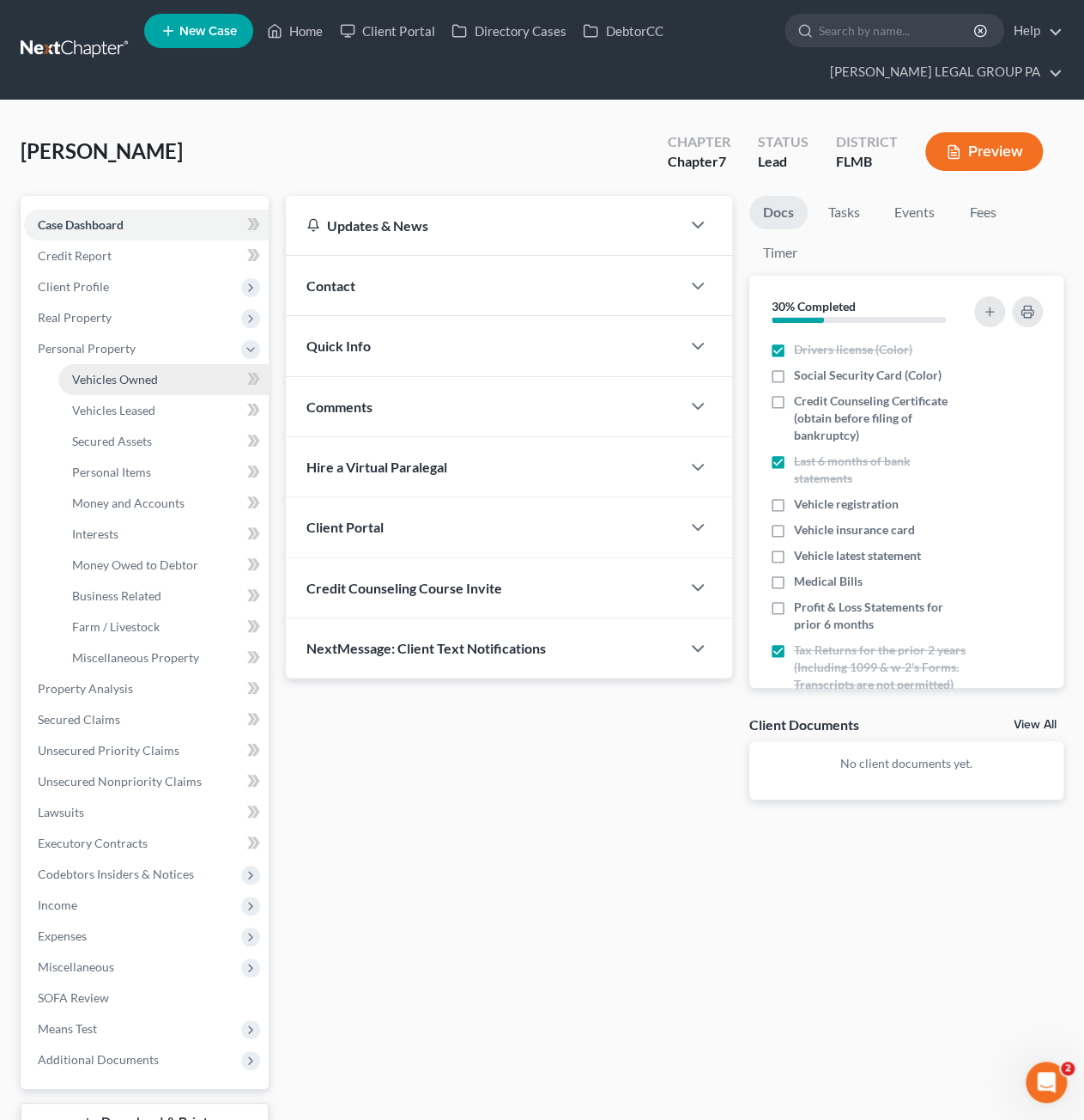
click at [98, 382] on span "Vehicles Owned" at bounding box center [114, 379] width 86 height 15
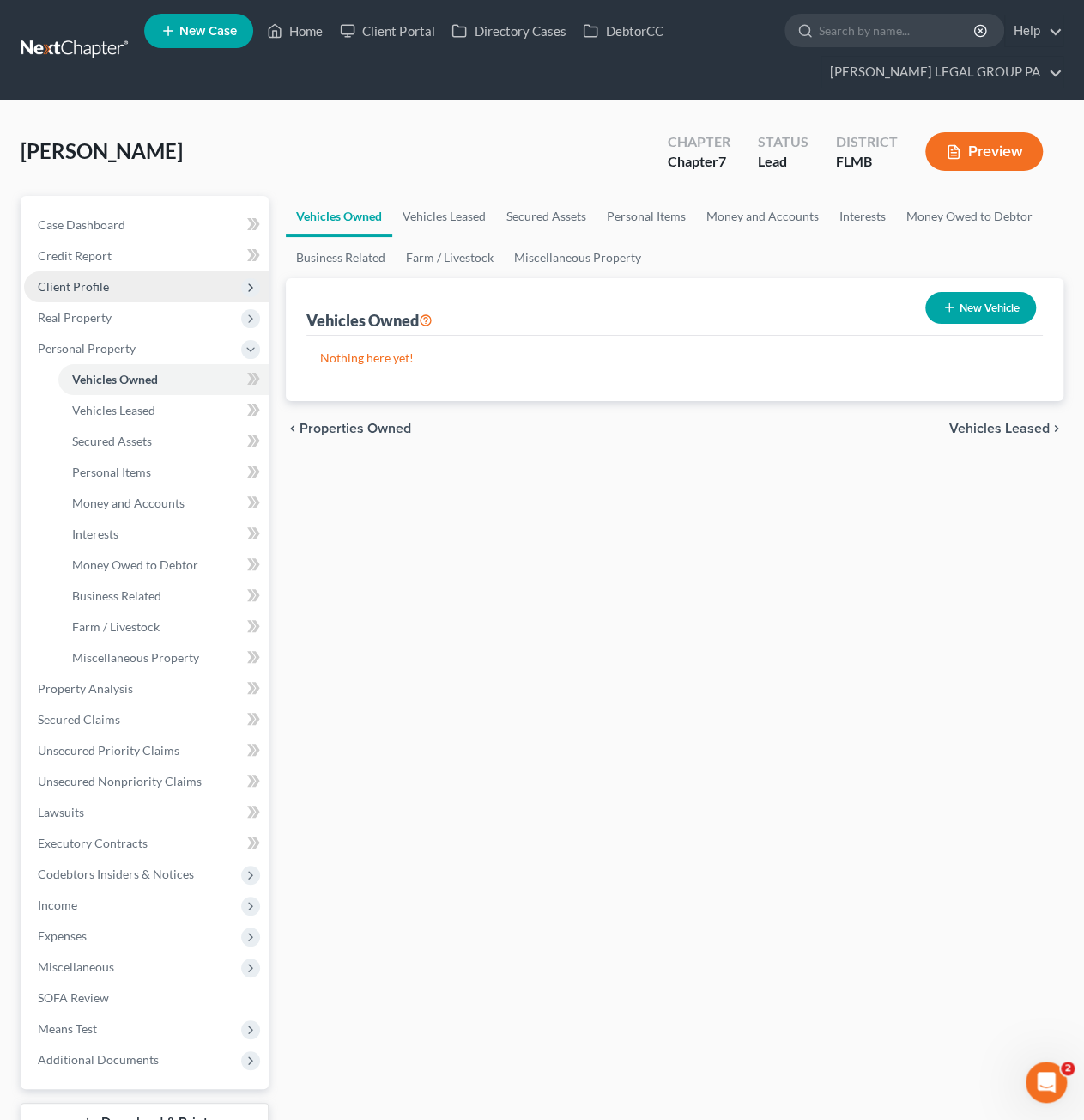
click at [76, 284] on span "Client Profile" at bounding box center [73, 286] width 71 height 15
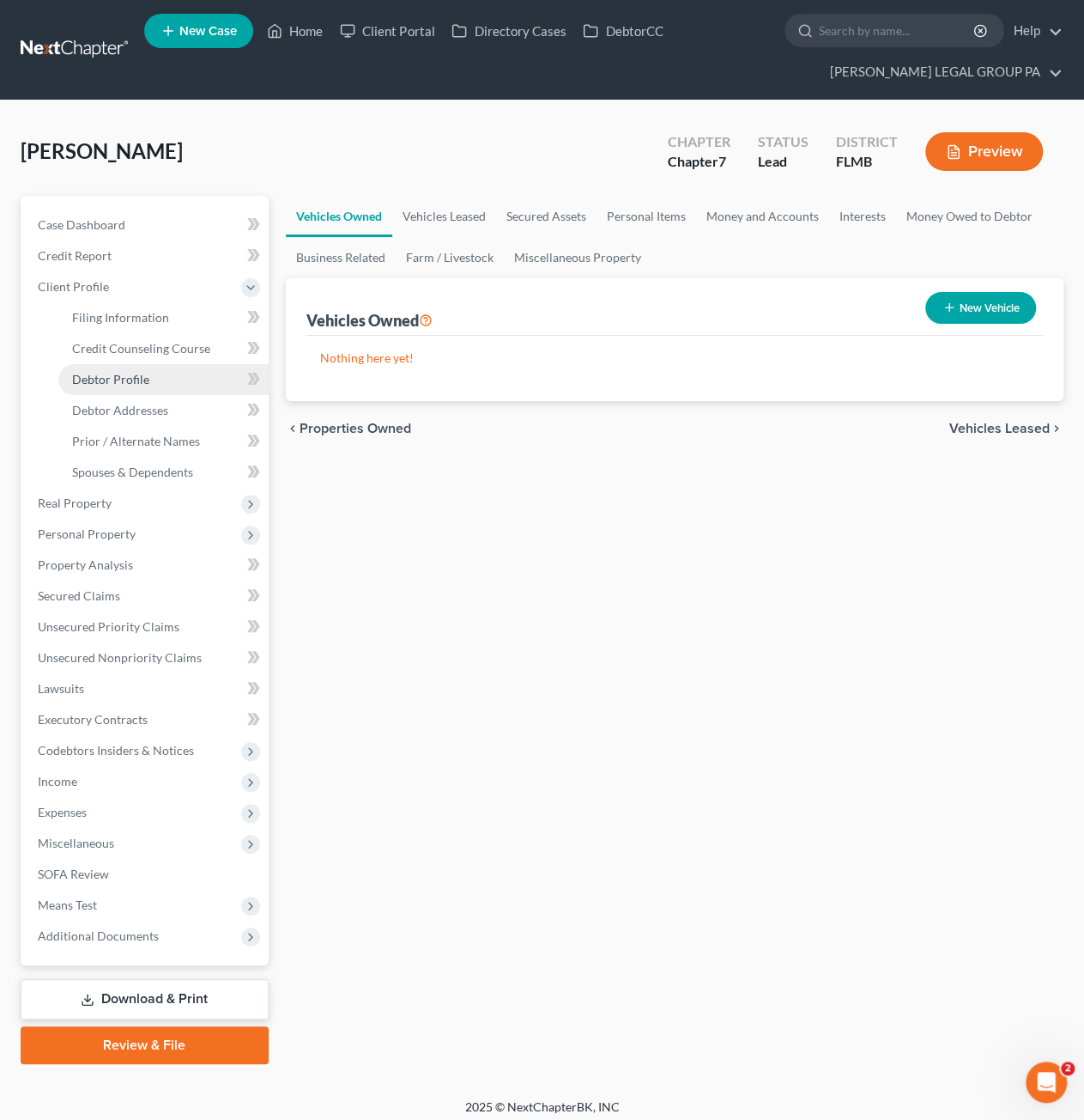
click at [120, 382] on span "Debtor Profile" at bounding box center [110, 379] width 77 height 15
select select "0"
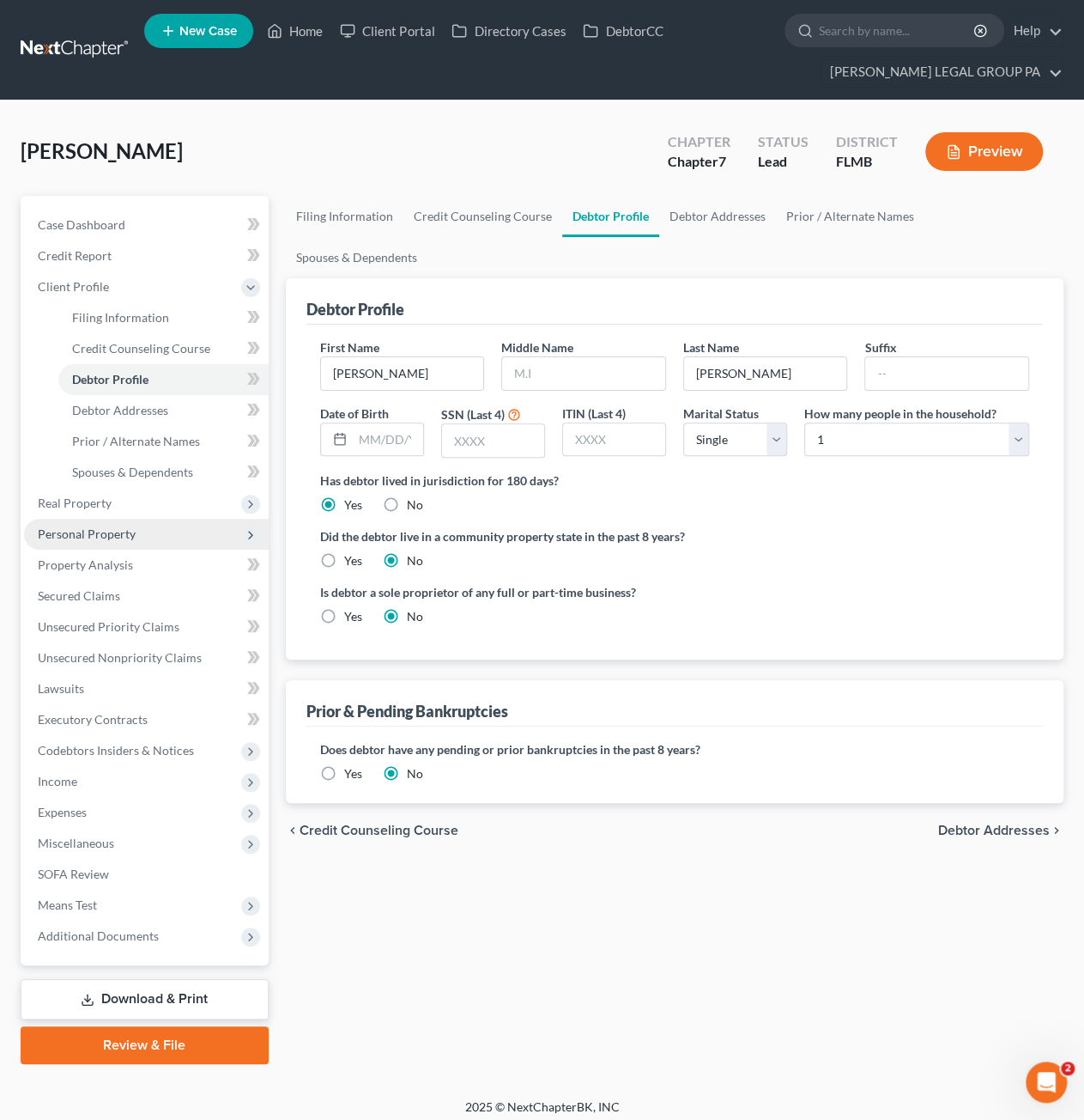
click at [85, 527] on span "Personal Property" at bounding box center [86, 534] width 98 height 15
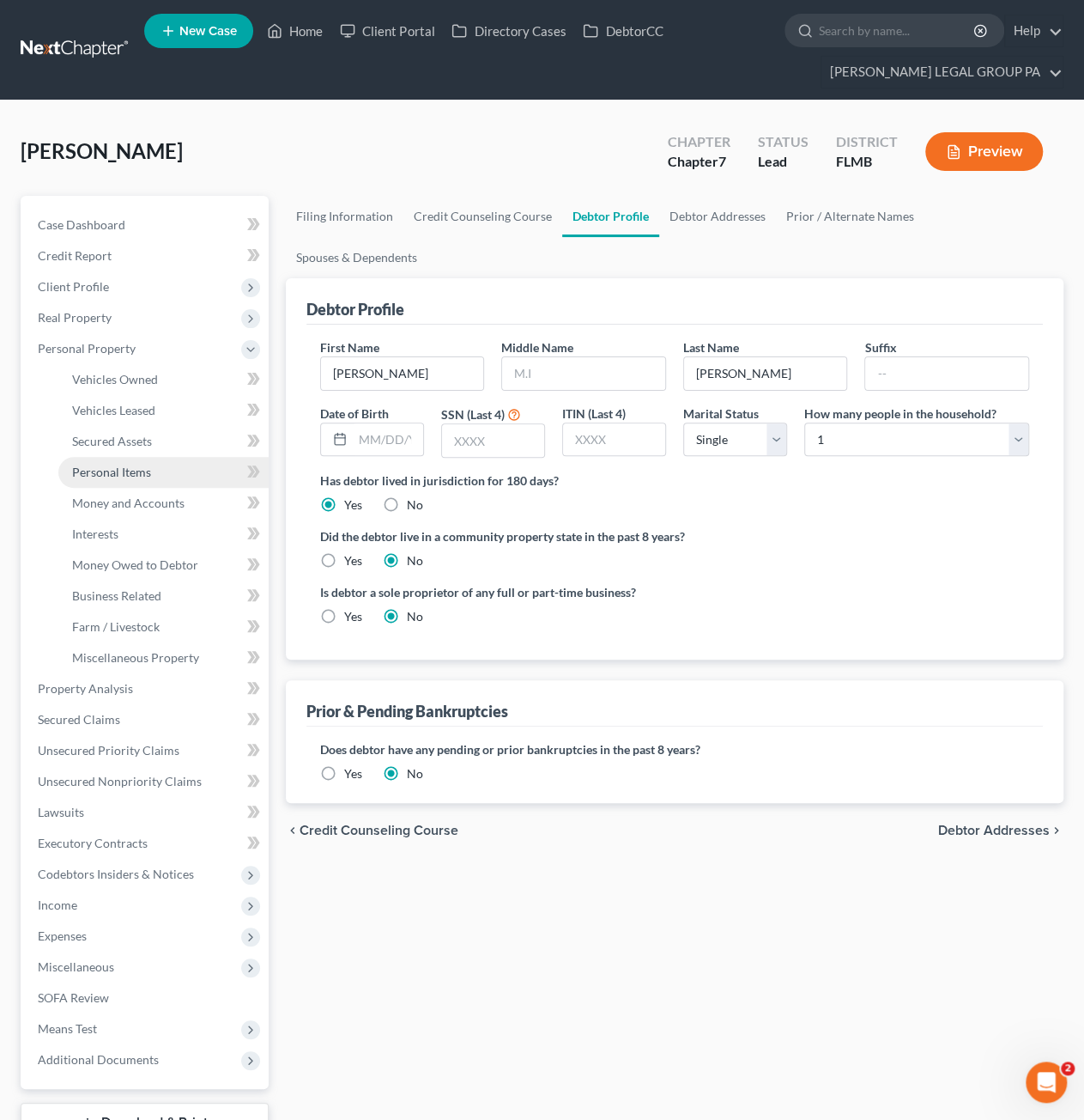
click at [115, 478] on span "Personal Items" at bounding box center [111, 472] width 79 height 15
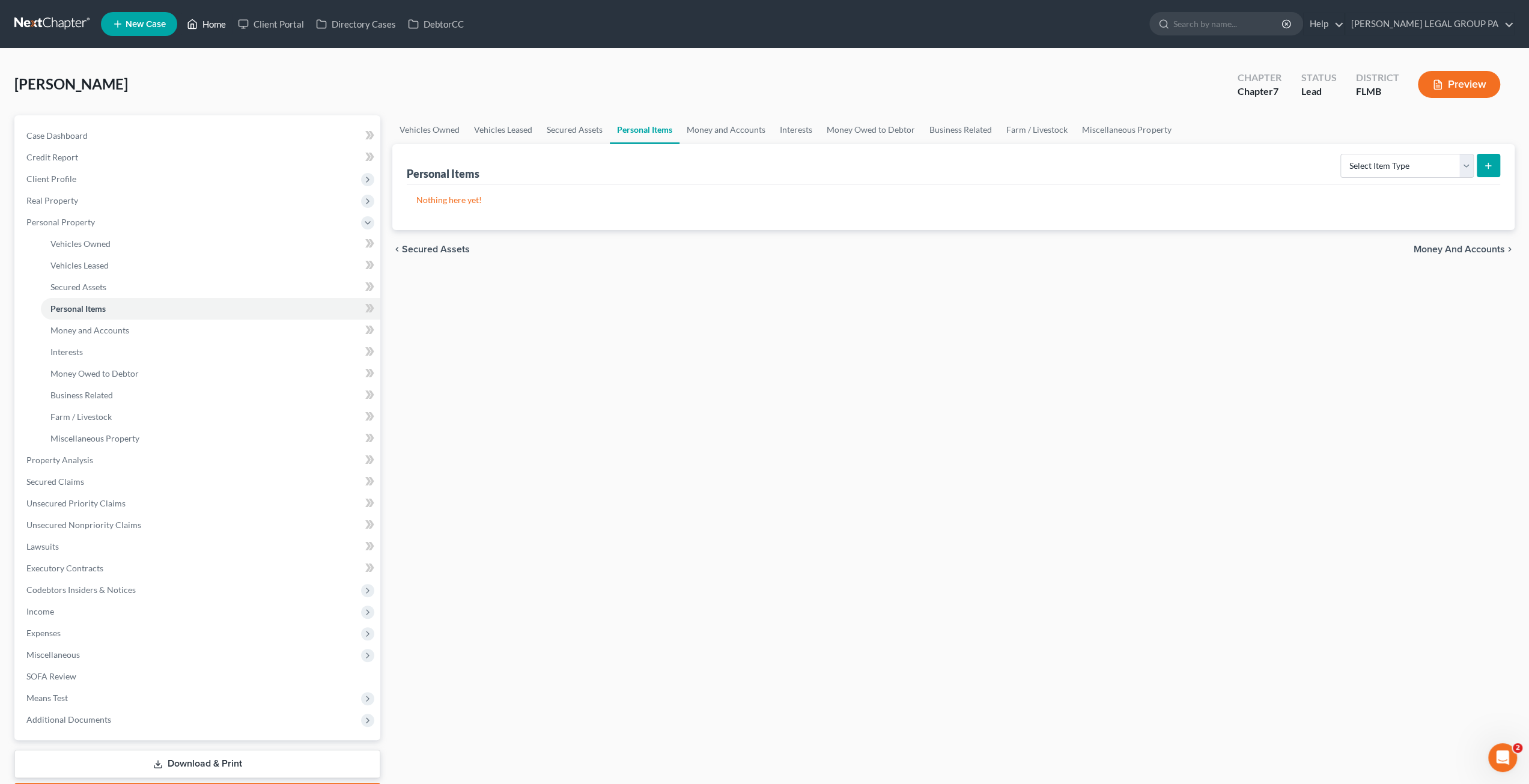
click at [213, 26] on link "Home" at bounding box center [206, 23] width 51 height 21
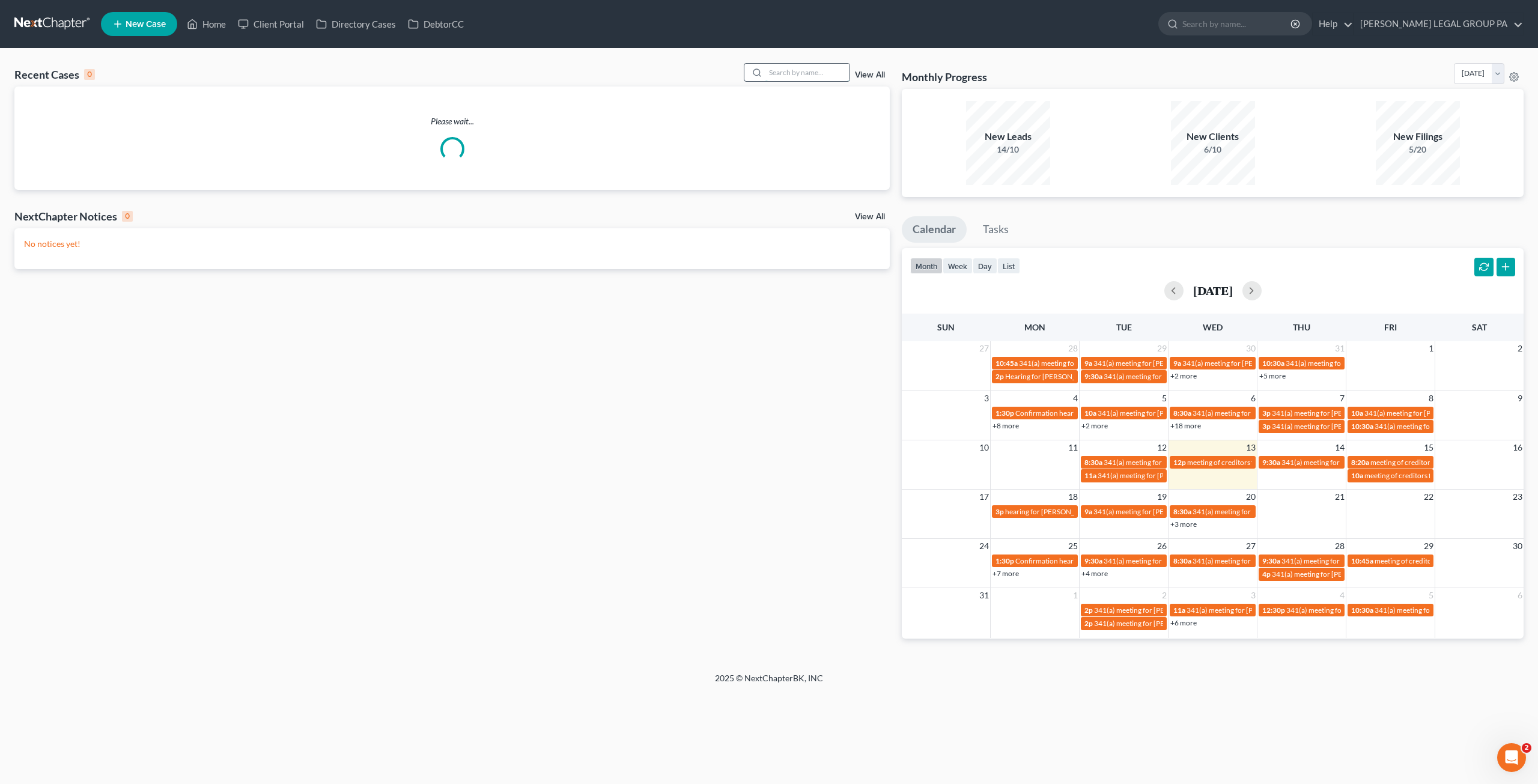
click at [767, 70] on input "search" at bounding box center [808, 72] width 84 height 17
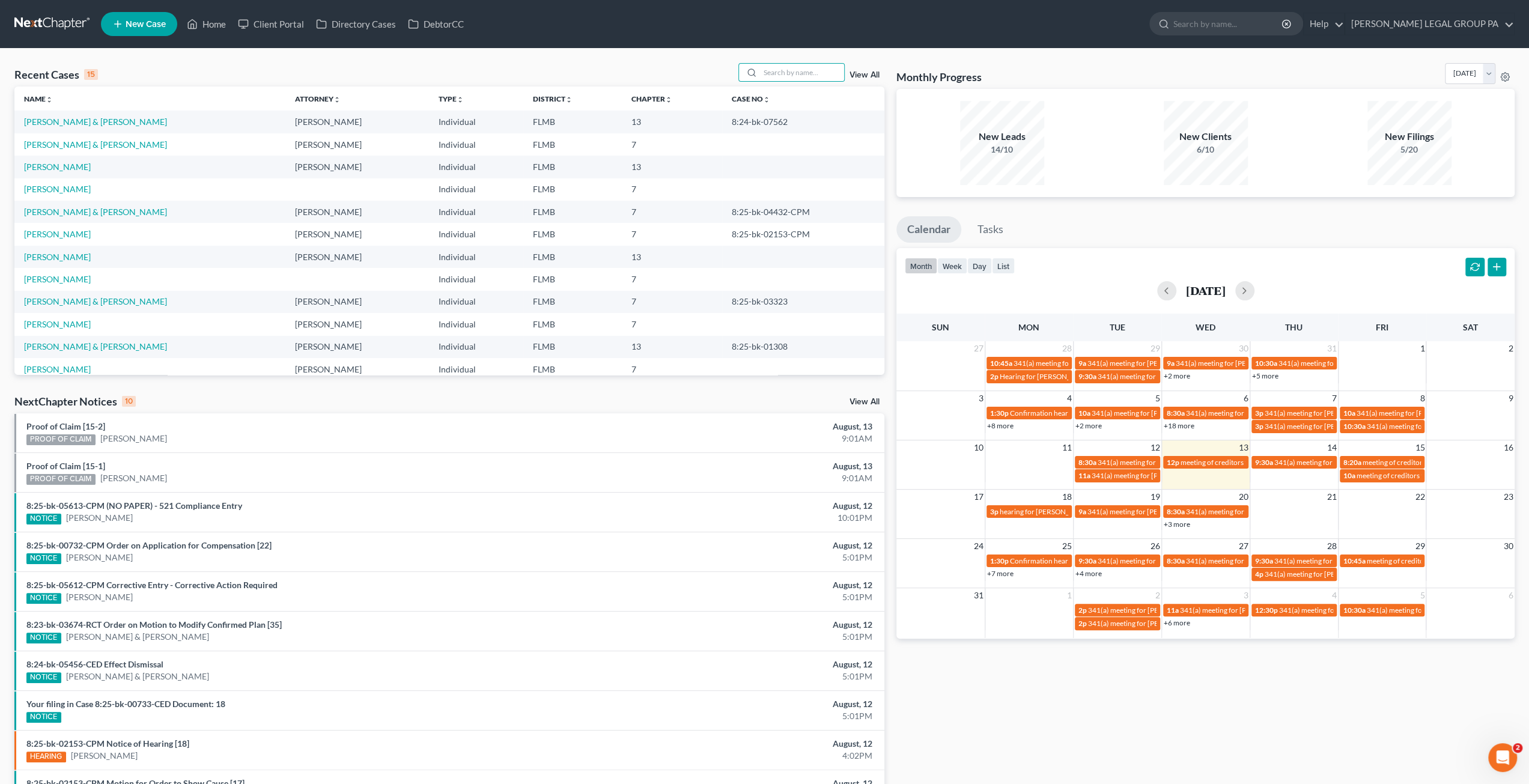
click at [767, 402] on link "View All" at bounding box center [865, 402] width 30 height 8
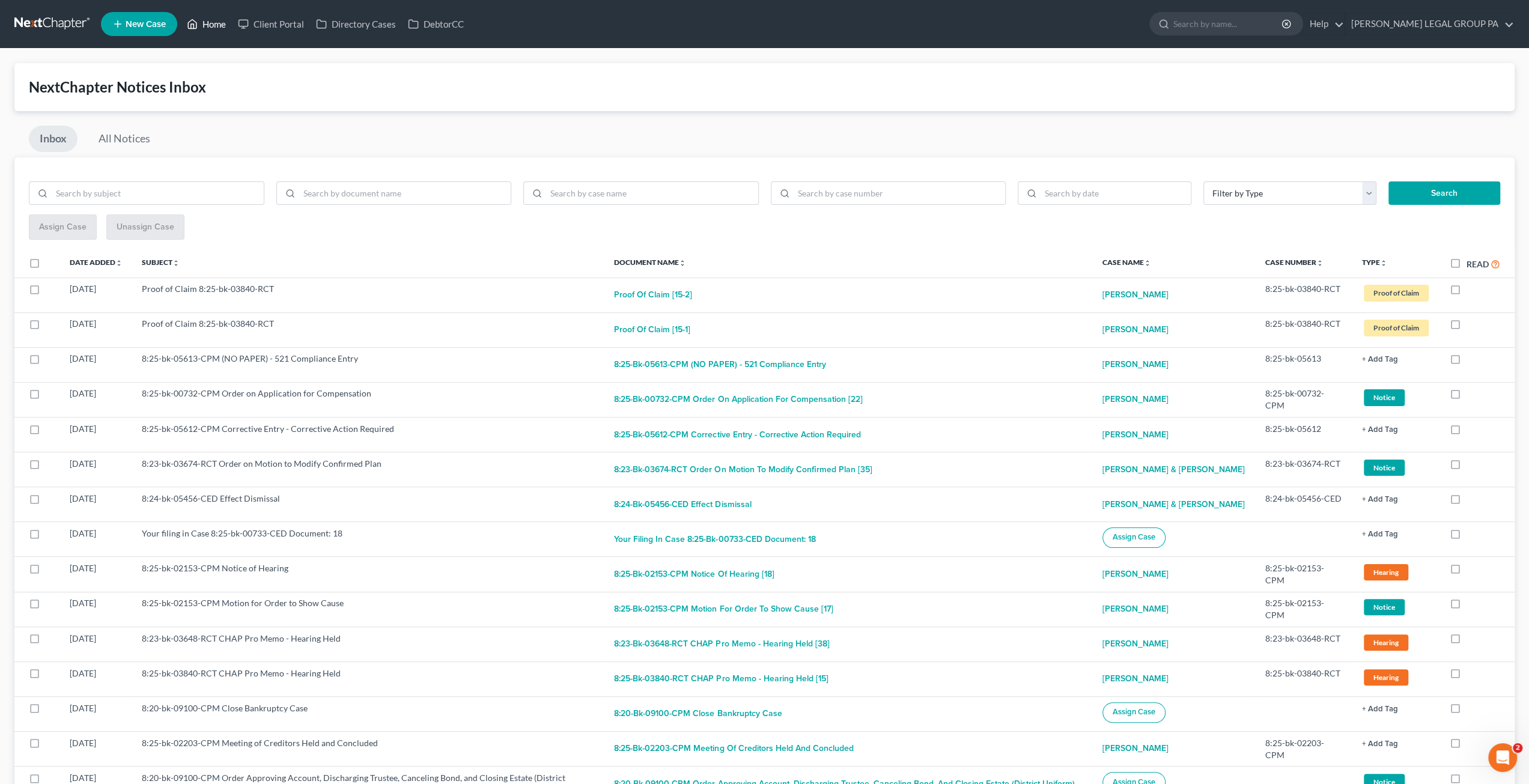
click at [213, 23] on link "Home" at bounding box center [206, 23] width 51 height 21
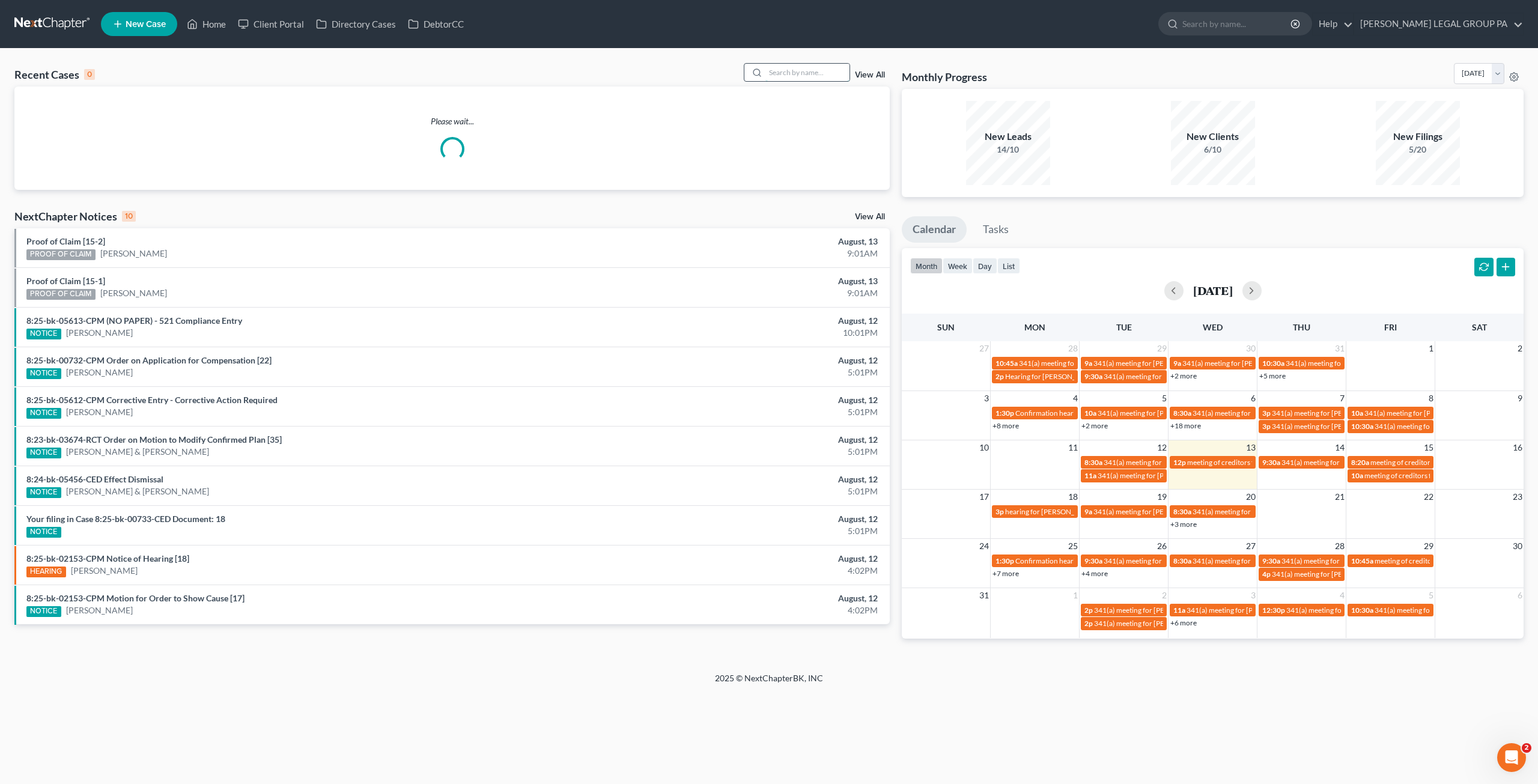
click at [767, 79] on input "search" at bounding box center [808, 72] width 84 height 17
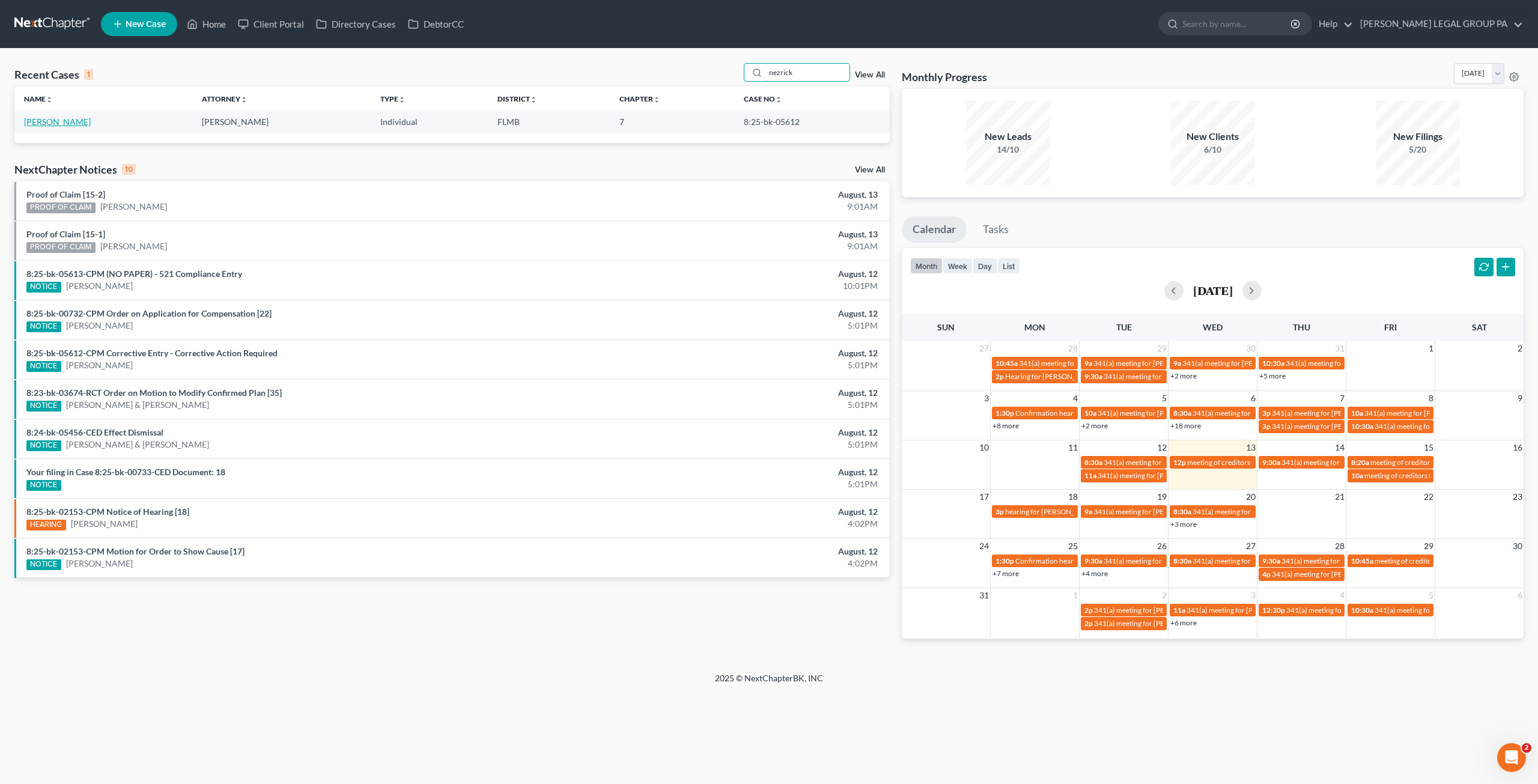
type input "nezrick"
click at [69, 124] on link "Nezrick, Georgeann" at bounding box center [57, 121] width 67 height 10
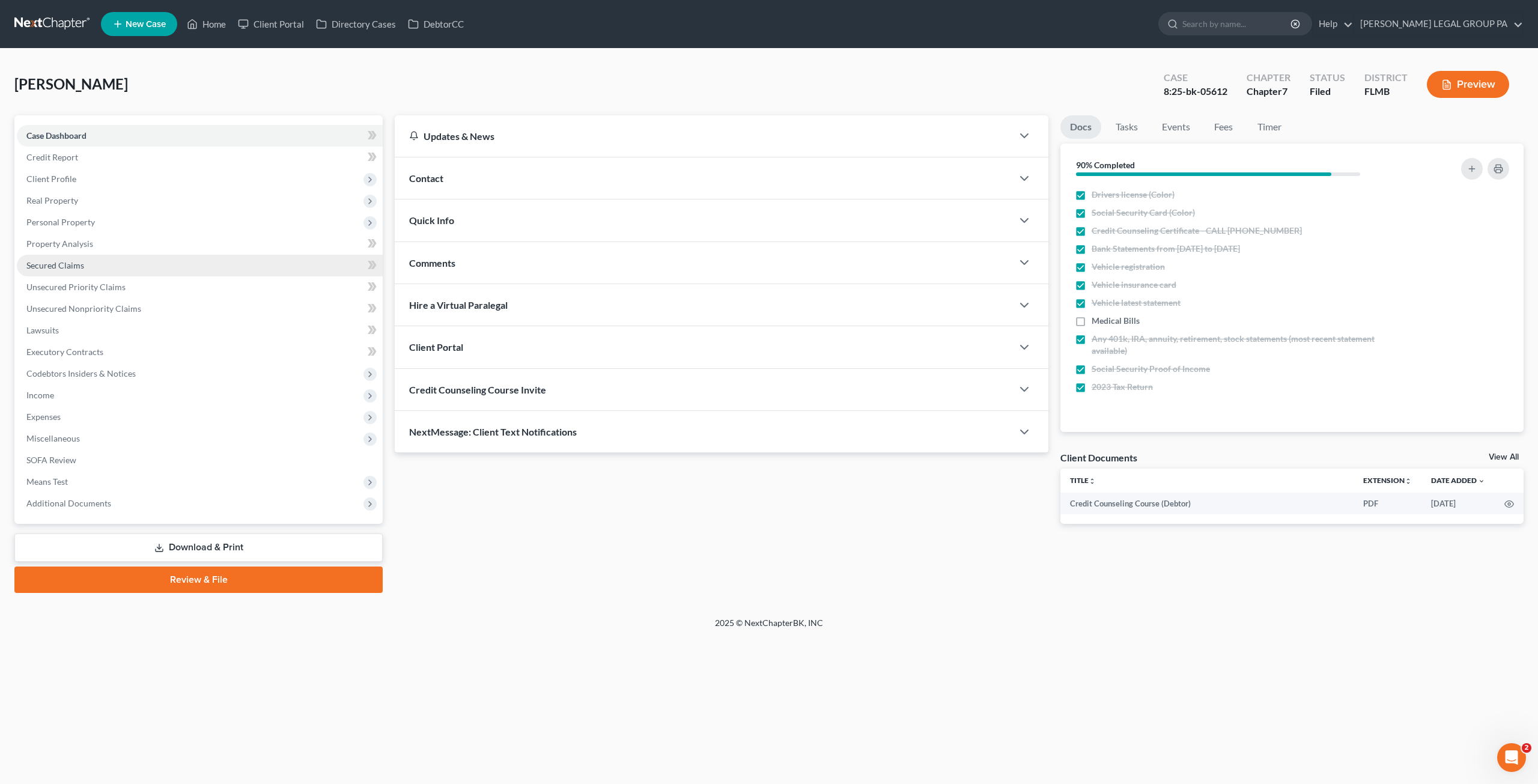
click at [58, 264] on span "Secured Claims" at bounding box center [55, 265] width 58 height 10
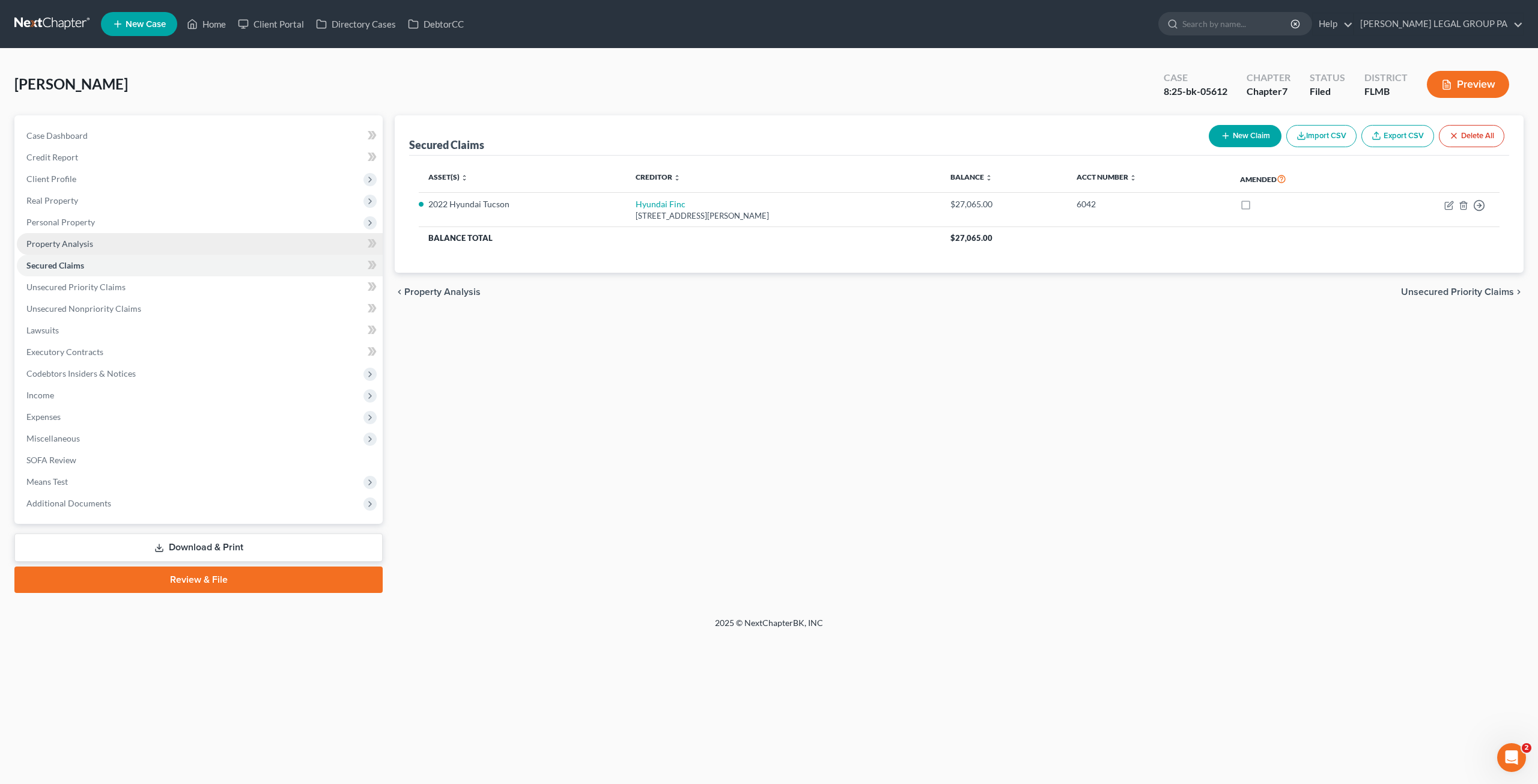
click at [60, 237] on link "Property Analysis" at bounding box center [199, 244] width 366 height 21
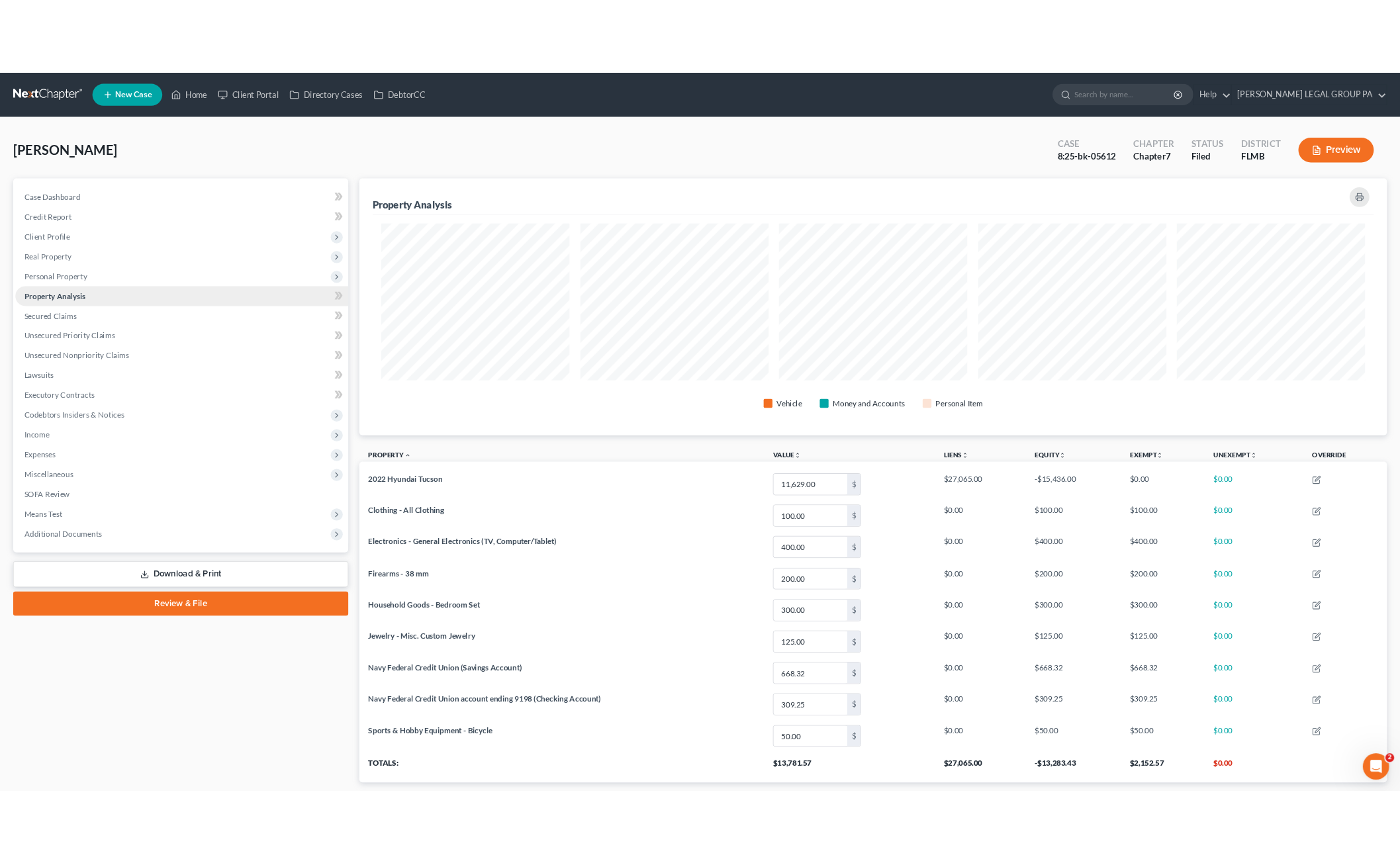
scroll to position [309, 1237]
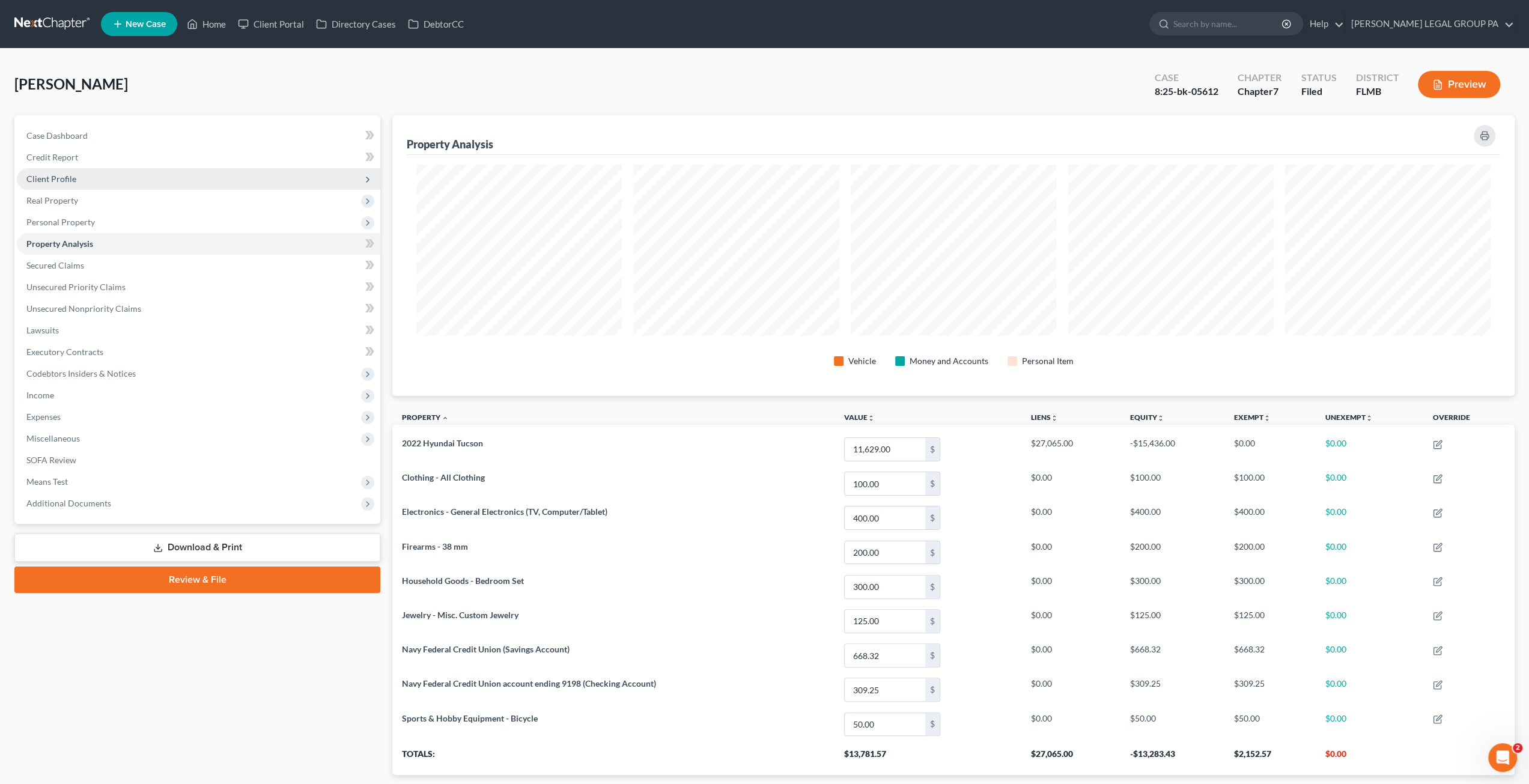
click at [63, 183] on span "Client Profile" at bounding box center [198, 179] width 364 height 21
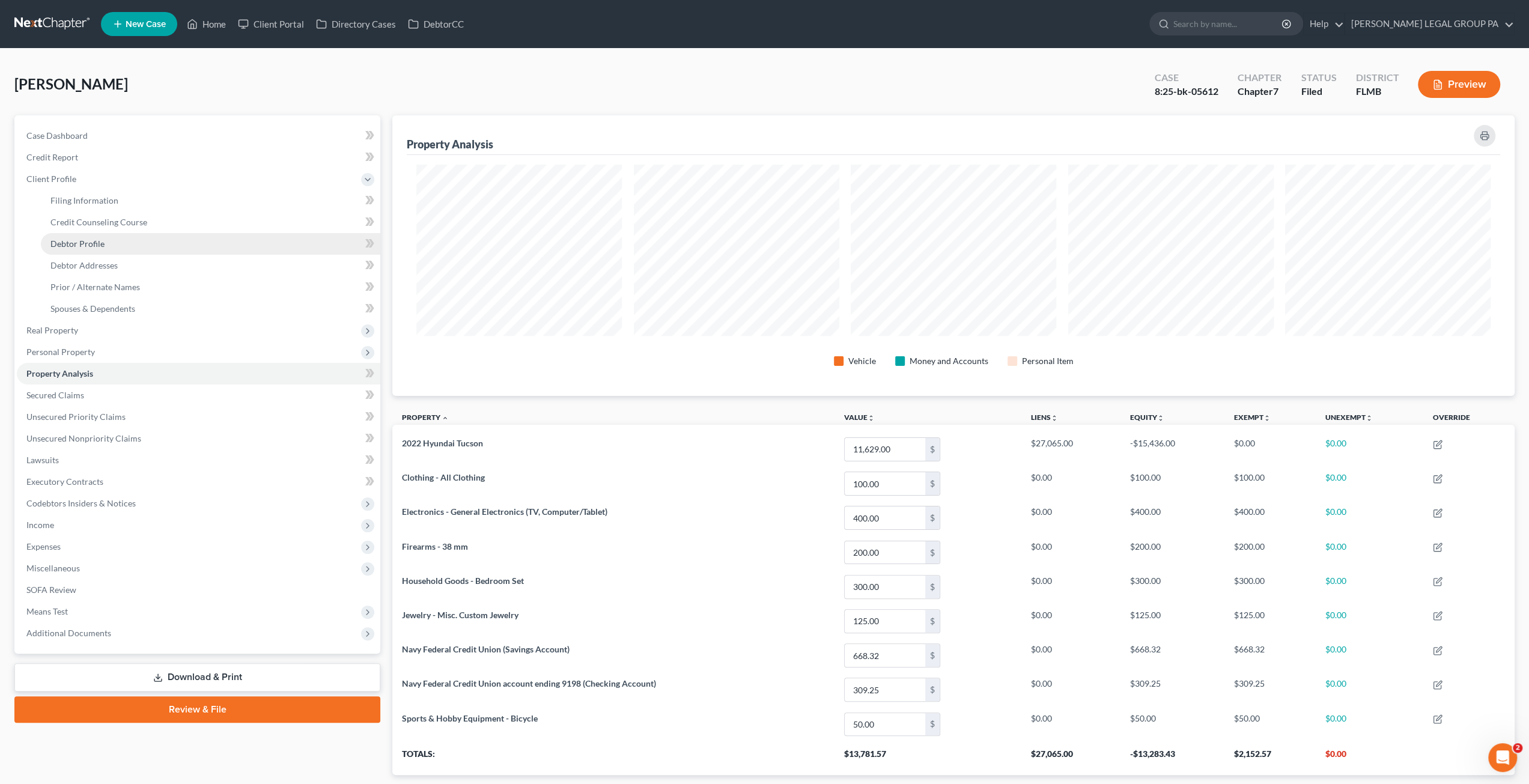
click at [106, 239] on link "Debtor Profile" at bounding box center [211, 244] width 340 height 21
select select "0"
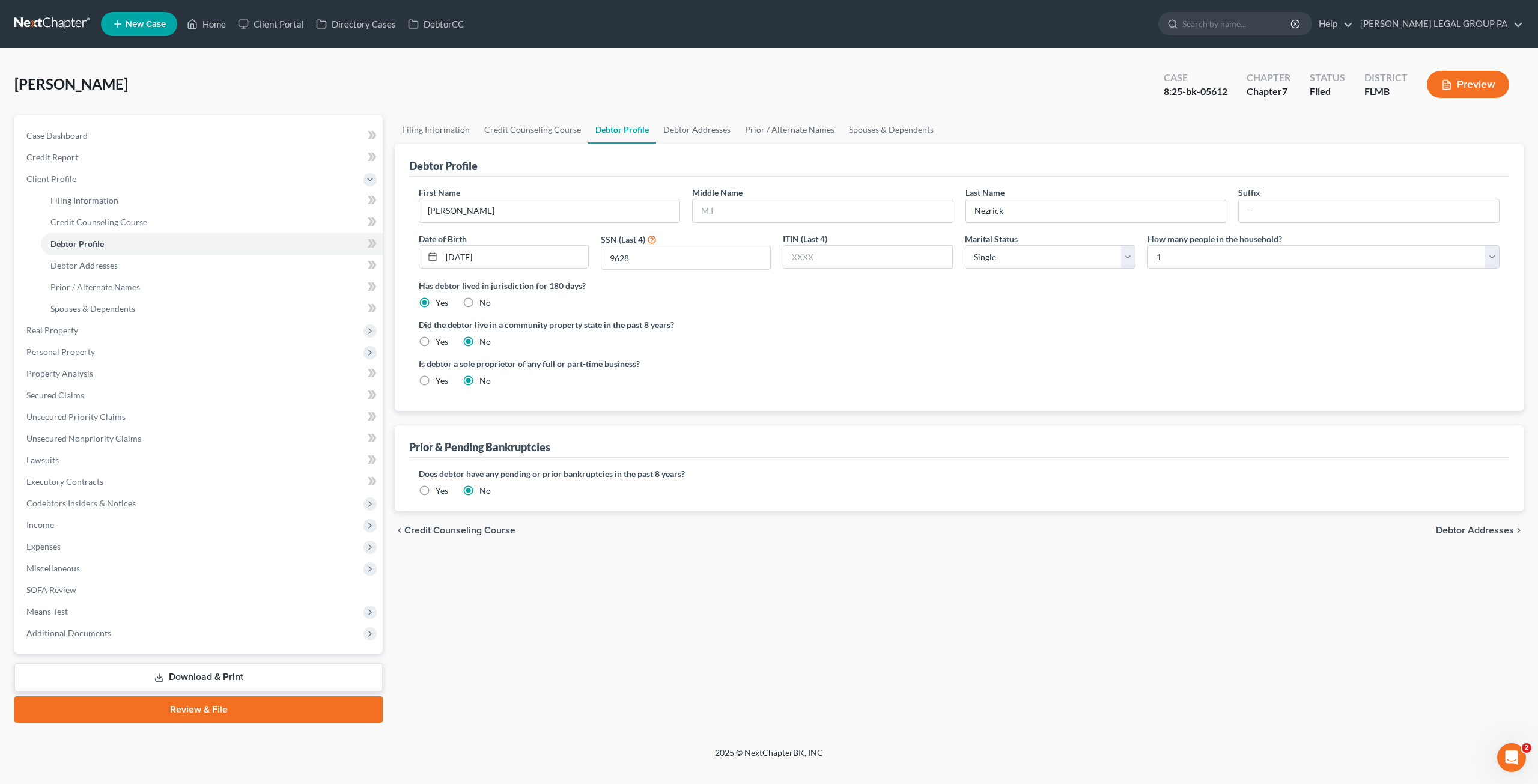
radio input "true"
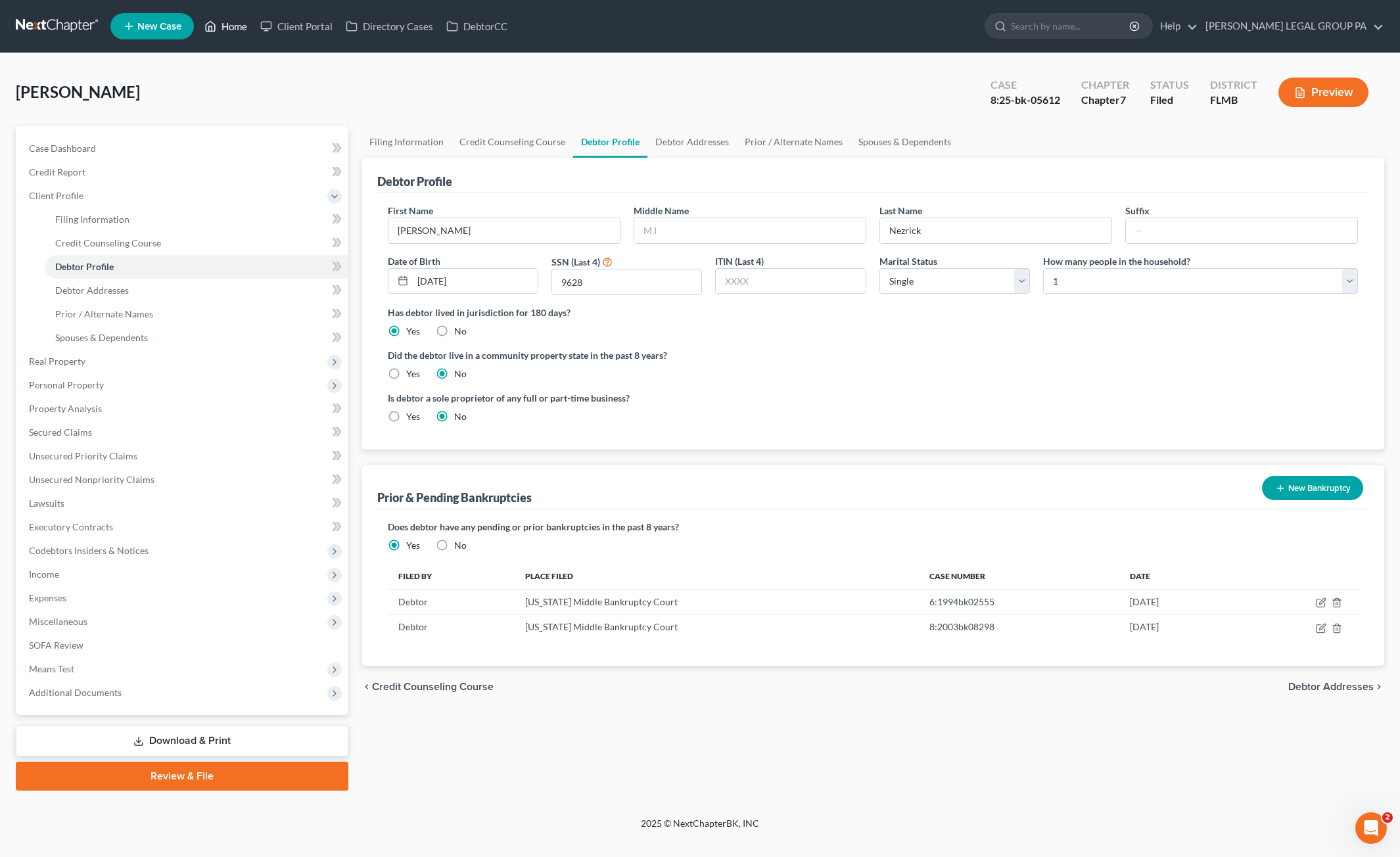
click at [232, 29] on link "Home" at bounding box center [226, 26] width 56 height 23
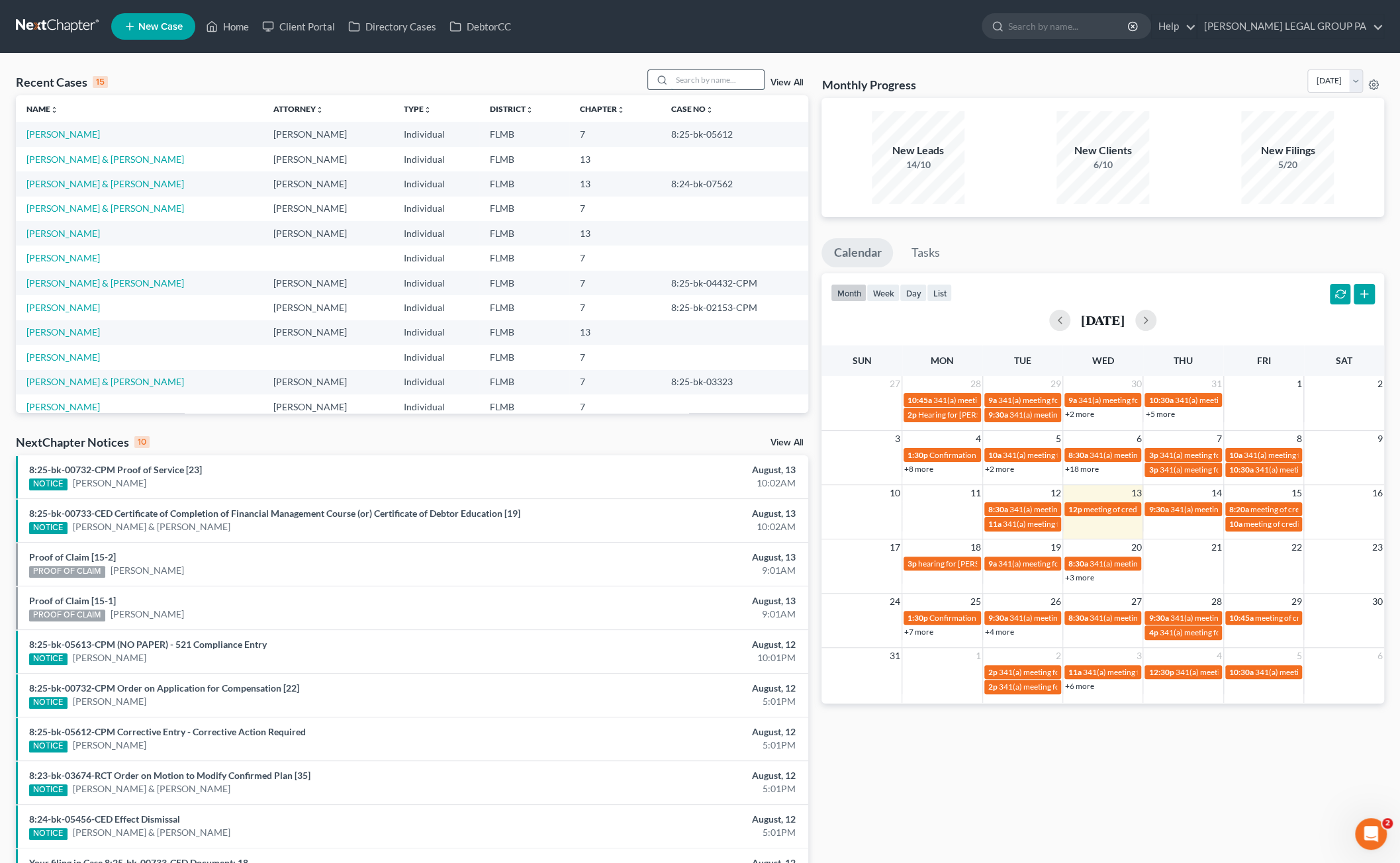
click at [720, 82] on input "search" at bounding box center [718, 79] width 93 height 19
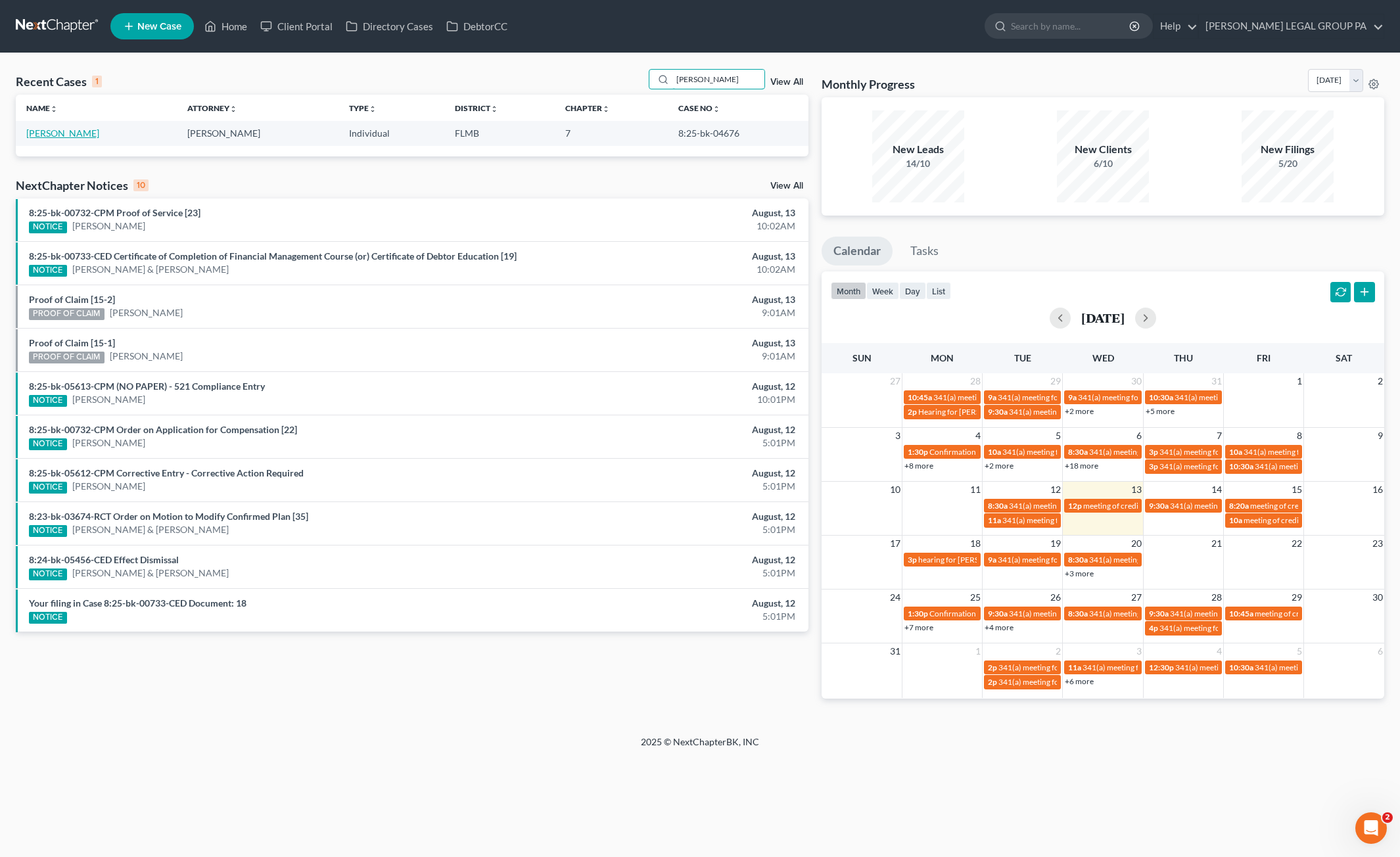
type input "GEISEL"
click at [63, 134] on link "Geisel, Deanna" at bounding box center [63, 133] width 73 height 11
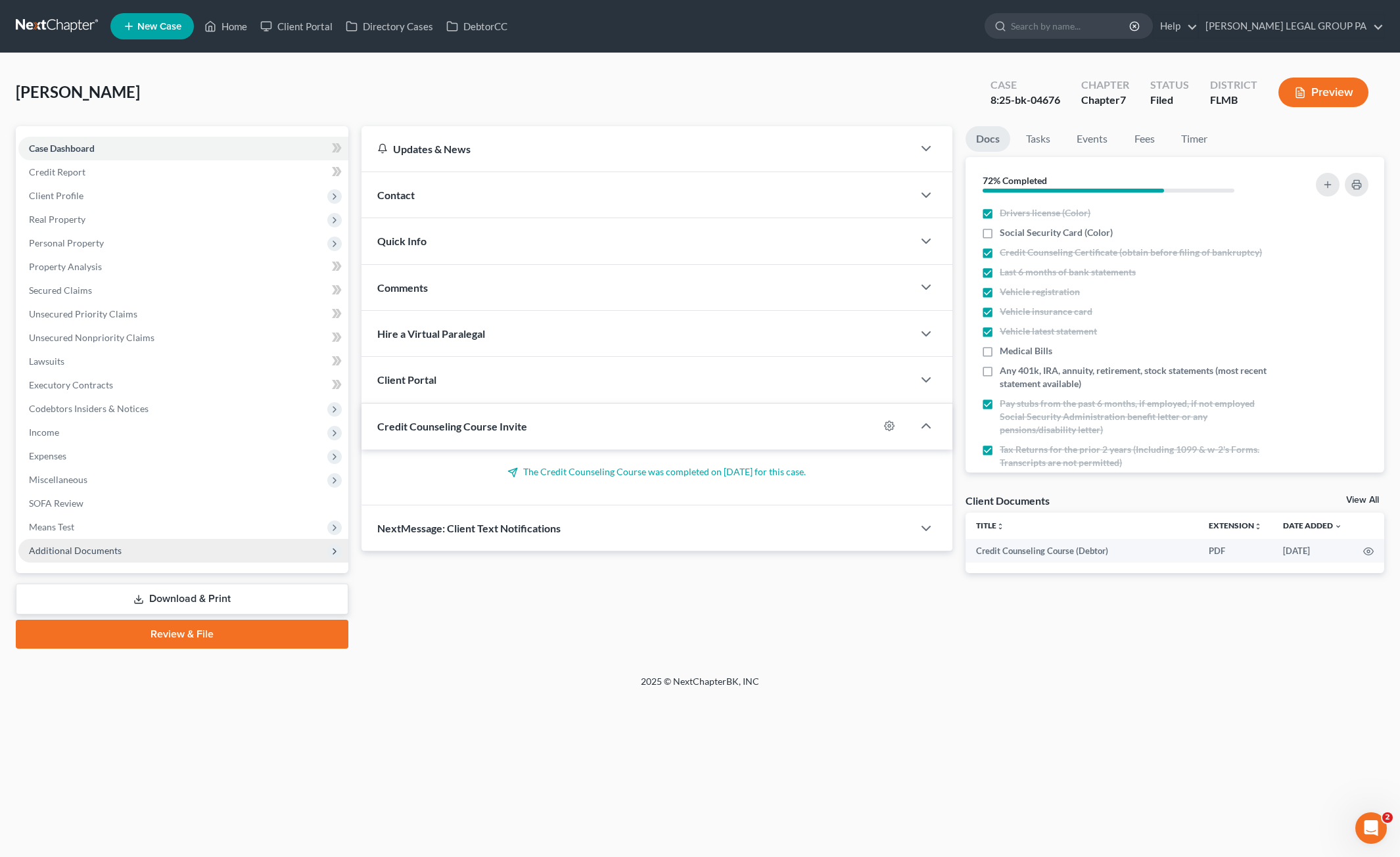
drag, startPoint x: 94, startPoint y: 553, endPoint x: 94, endPoint y: 562, distance: 9.0
click at [94, 553] on span "Additional Documents" at bounding box center [75, 550] width 93 height 11
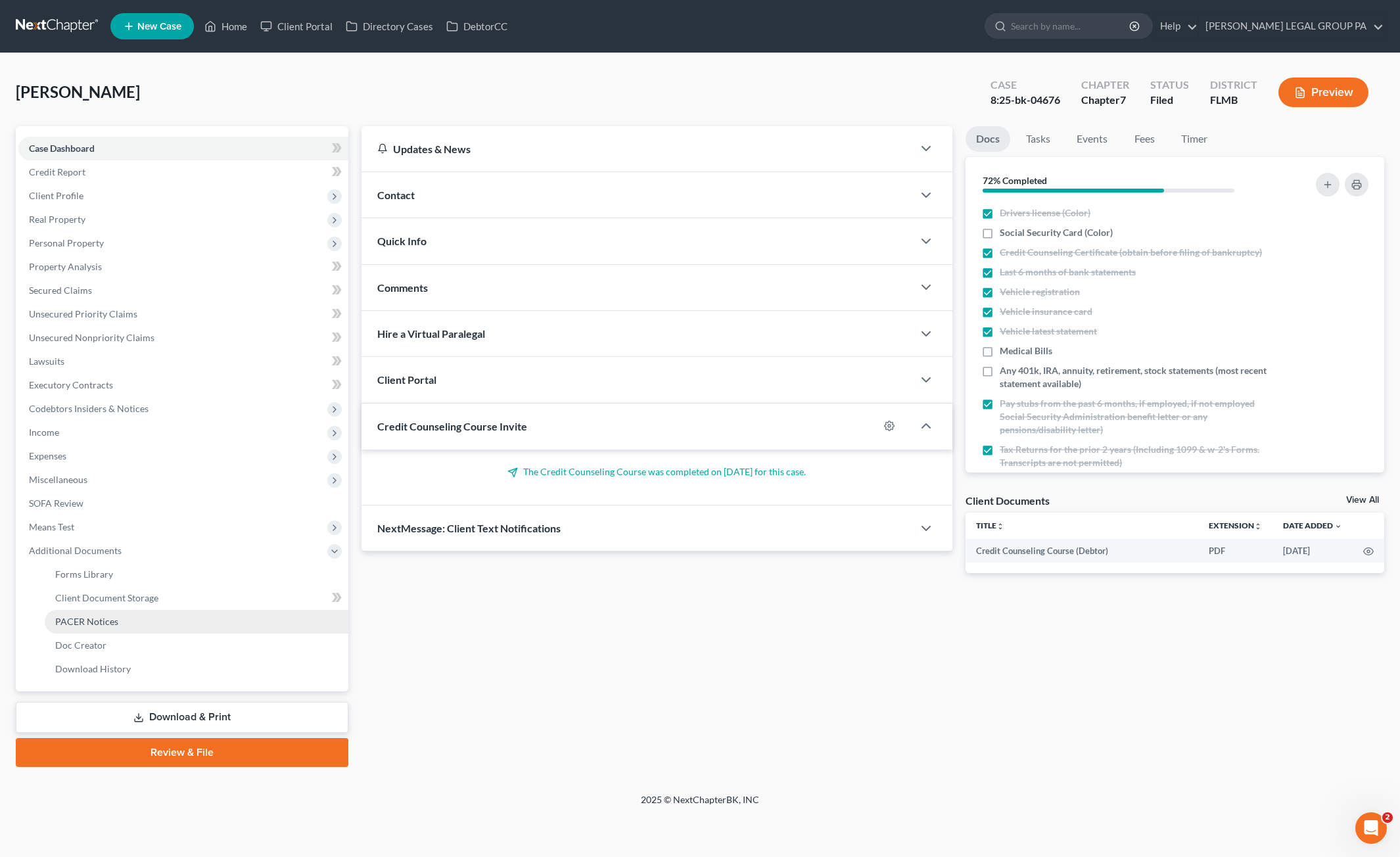
click at [85, 627] on link "PACER Notices" at bounding box center [196, 621] width 304 height 23
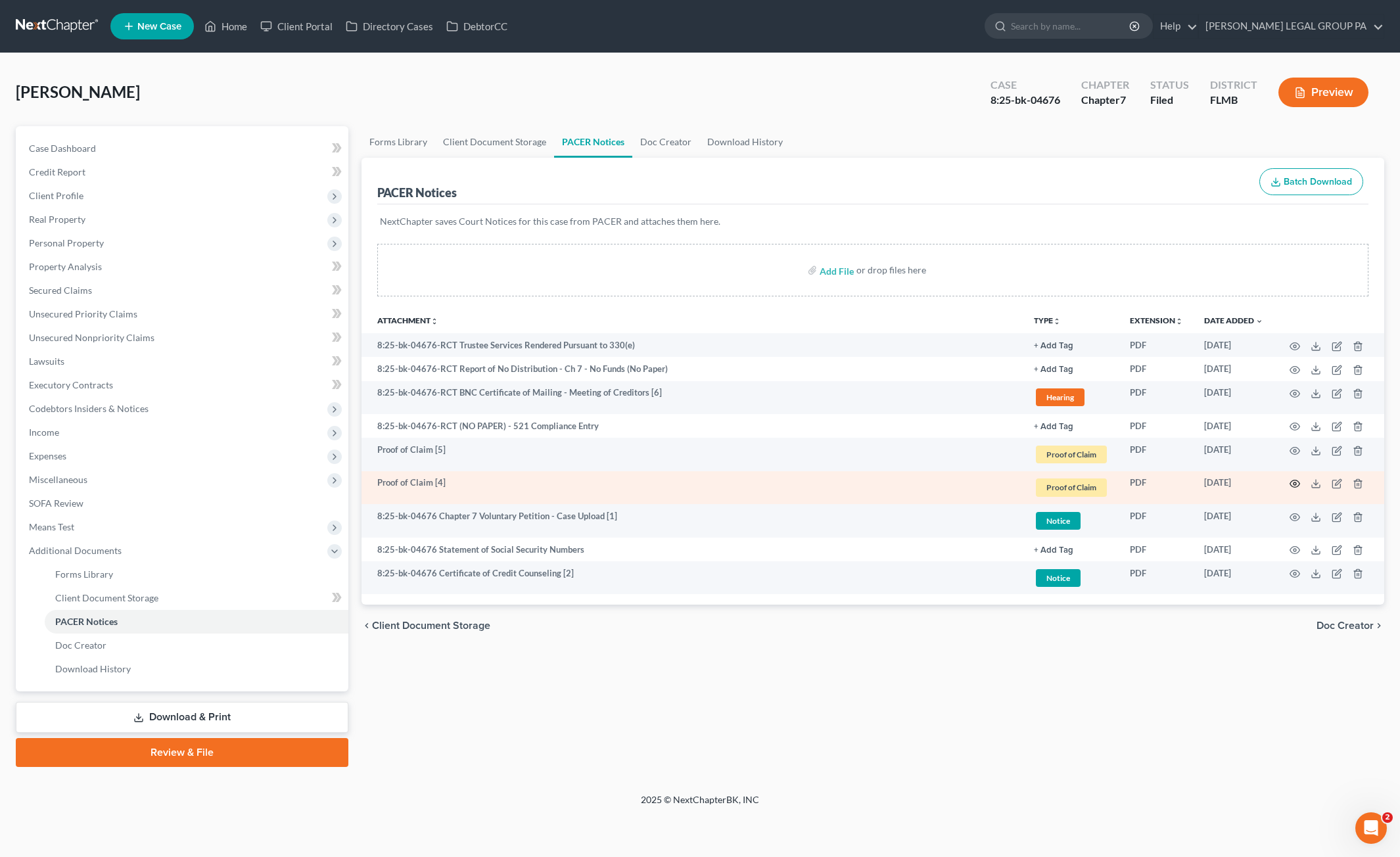
click at [839, 481] on icon "button" at bounding box center [1295, 484] width 10 height 8
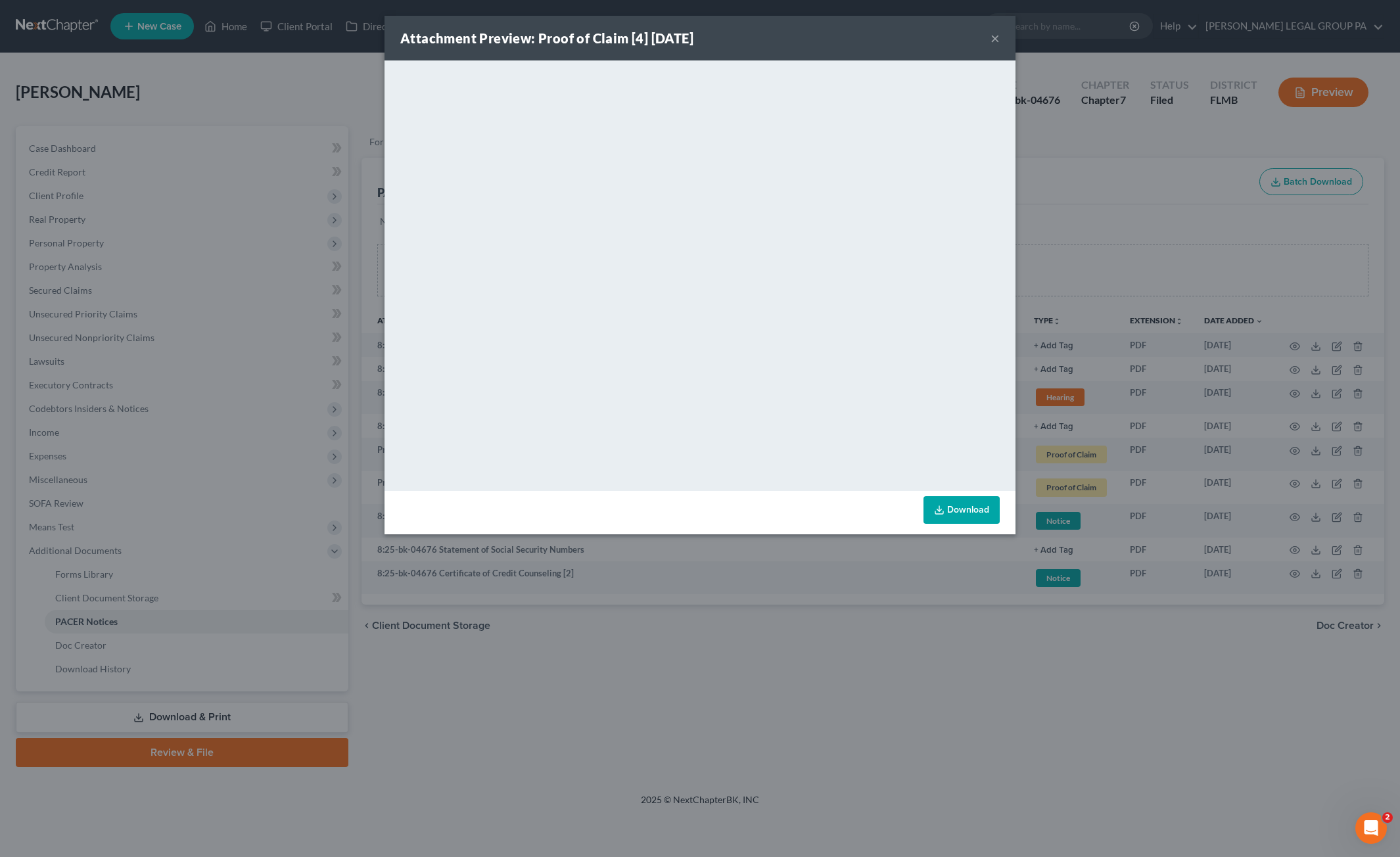
click at [839, 38] on button "×" at bounding box center [995, 38] width 9 height 16
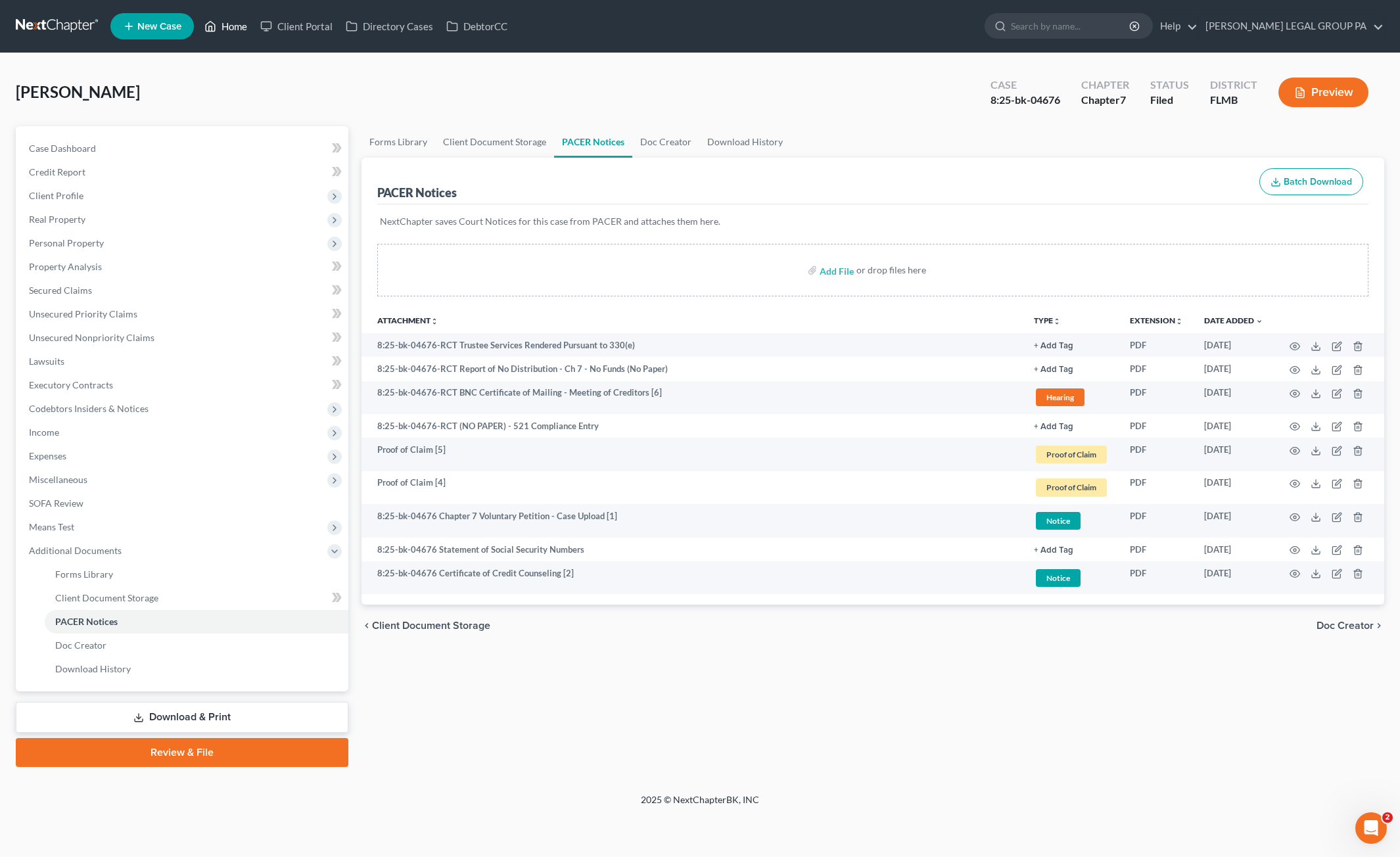
click at [224, 32] on link "Home" at bounding box center [226, 26] width 56 height 23
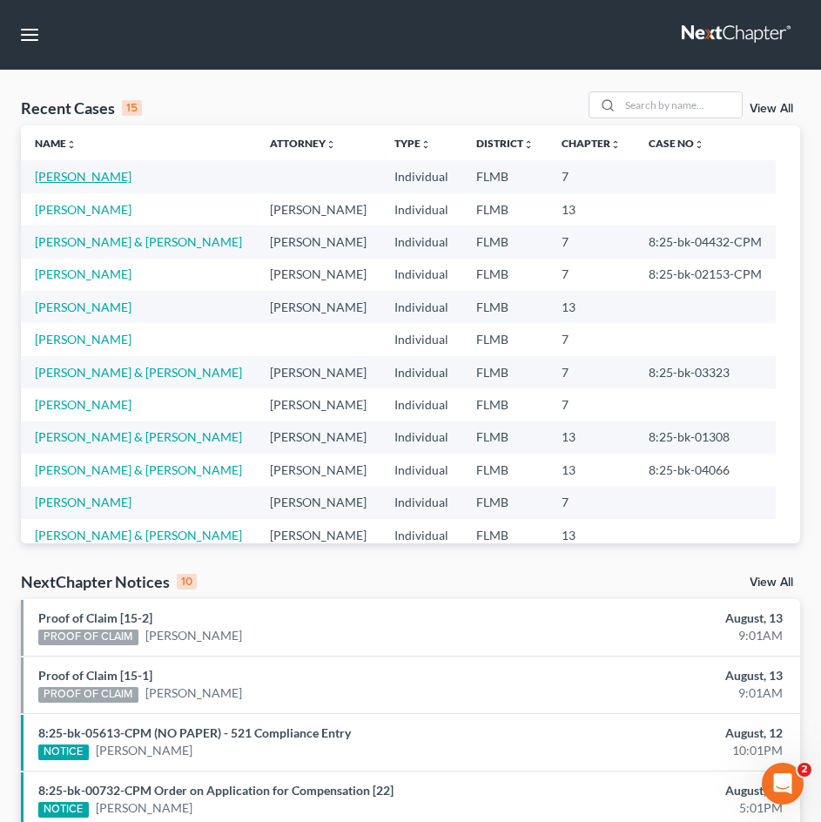
click at [77, 178] on link "[PERSON_NAME]" at bounding box center [83, 176] width 97 height 15
